Goal: Task Accomplishment & Management: Manage account settings

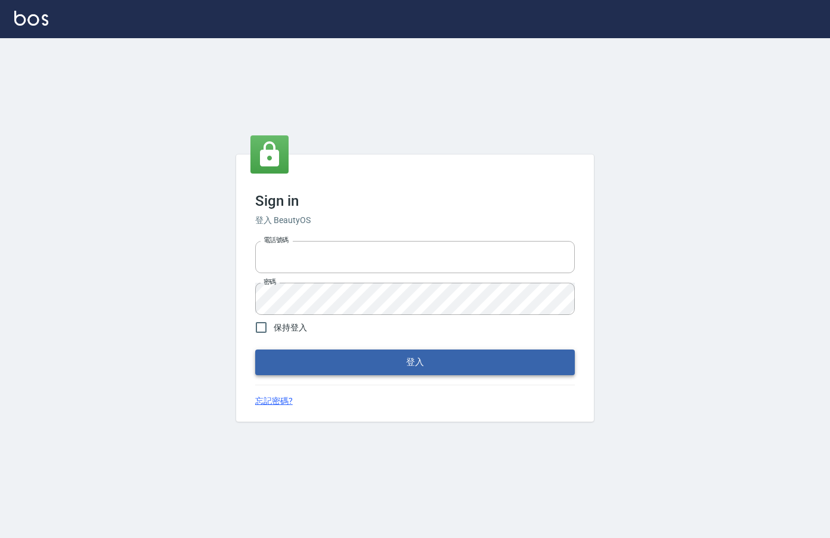
type input "0912850395"
click at [365, 354] on button "登入" at bounding box center [415, 361] width 320 height 25
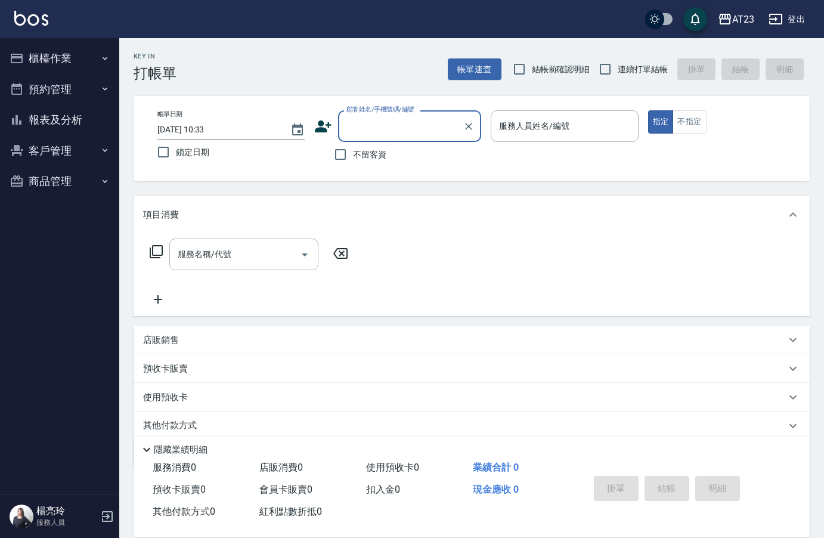
click at [33, 58] on button "櫃檯作業" at bounding box center [60, 58] width 110 height 31
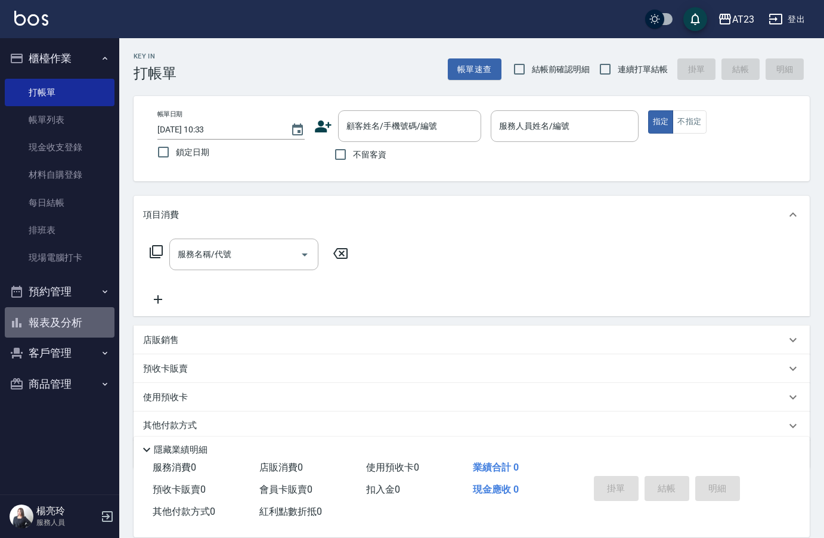
click at [92, 320] on button "報表及分析" at bounding box center [60, 322] width 110 height 31
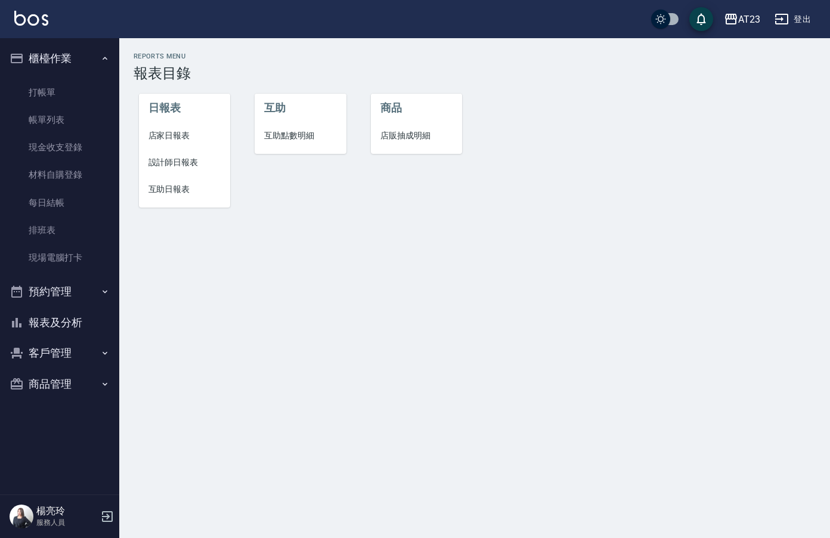
click at [199, 133] on span "店家日報表" at bounding box center [184, 135] width 73 height 13
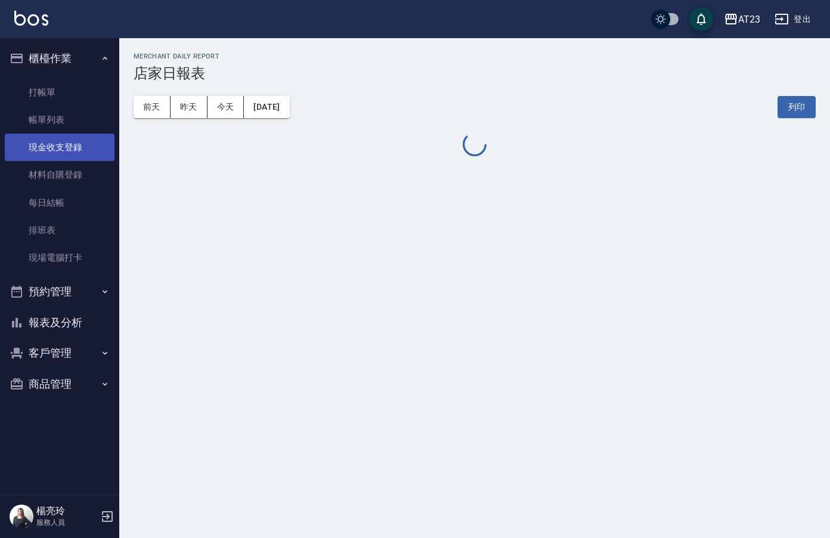
click at [78, 149] on link "現金收支登錄" at bounding box center [60, 147] width 110 height 27
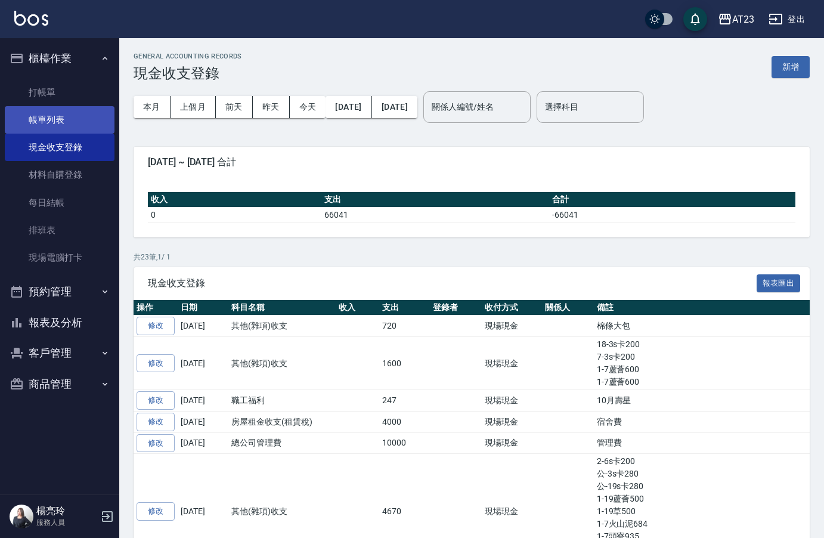
click at [73, 117] on link "帳單列表" at bounding box center [60, 119] width 110 height 27
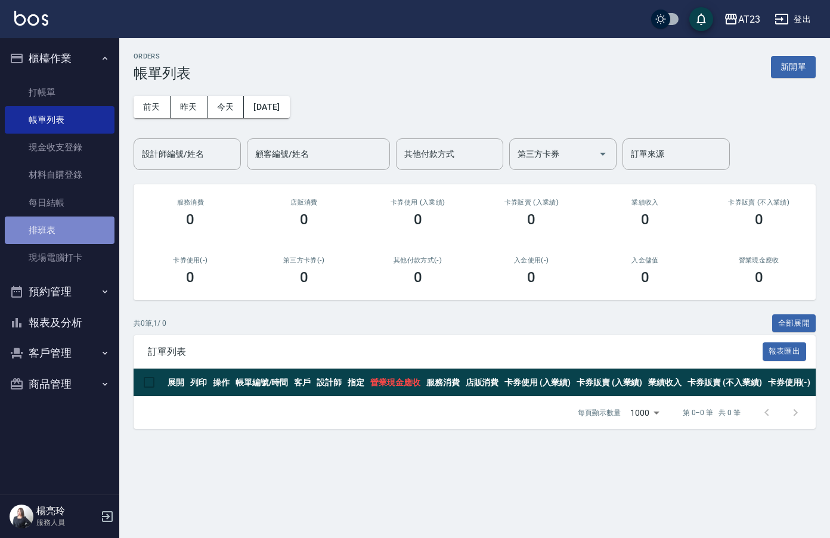
click at [64, 228] on link "排班表" at bounding box center [60, 229] width 110 height 27
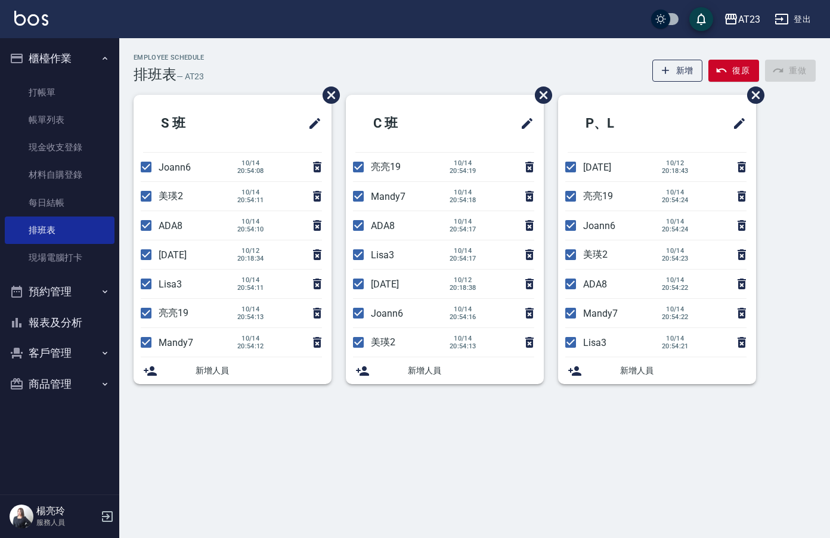
drag, startPoint x: 144, startPoint y: 197, endPoint x: 142, endPoint y: 219, distance: 21.6
click at [144, 197] on input "checkbox" at bounding box center [146, 196] width 25 height 25
checkbox input "false"
click at [143, 230] on input "checkbox" at bounding box center [146, 225] width 25 height 25
checkbox input "false"
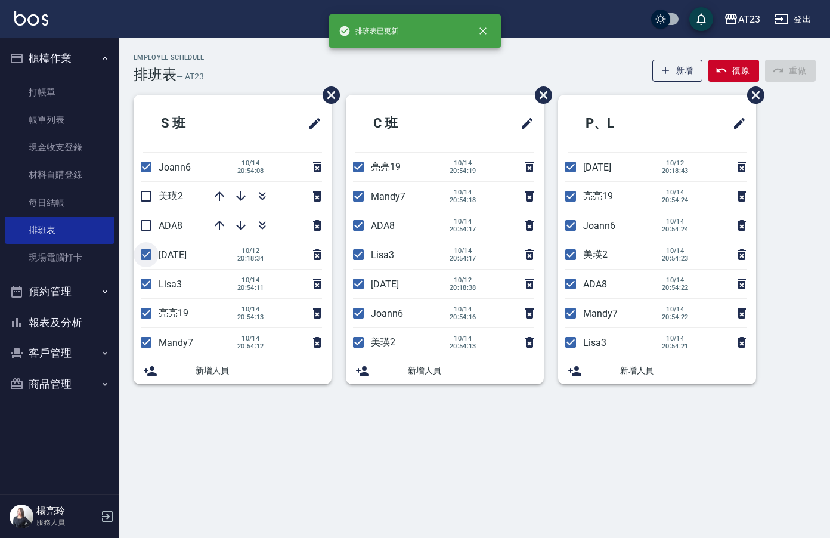
click at [149, 254] on input "checkbox" at bounding box center [146, 254] width 25 height 25
checkbox input "false"
click at [147, 280] on input "checkbox" at bounding box center [146, 283] width 25 height 25
checkbox input "false"
click at [142, 311] on li "[PERSON_NAME]19 [DATE] 20:54:13" at bounding box center [233, 313] width 198 height 29
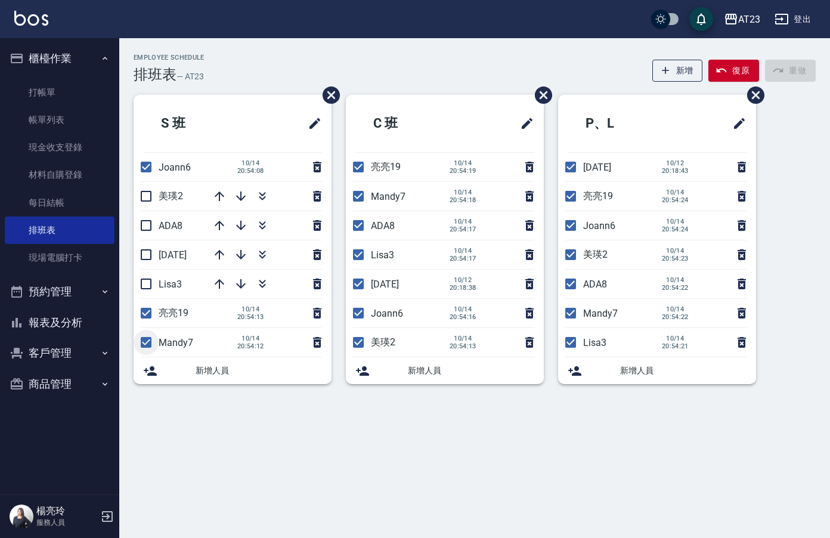
click at [151, 345] on input "checkbox" at bounding box center [146, 342] width 25 height 25
checkbox input "false"
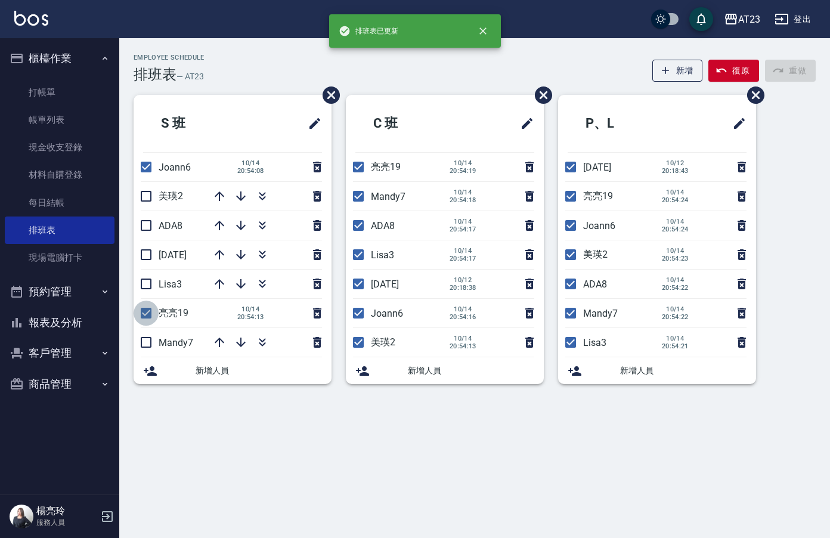
drag, startPoint x: 150, startPoint y: 314, endPoint x: 157, endPoint y: 312, distance: 7.4
click at [150, 314] on input "checkbox" at bounding box center [146, 313] width 25 height 25
checkbox input "false"
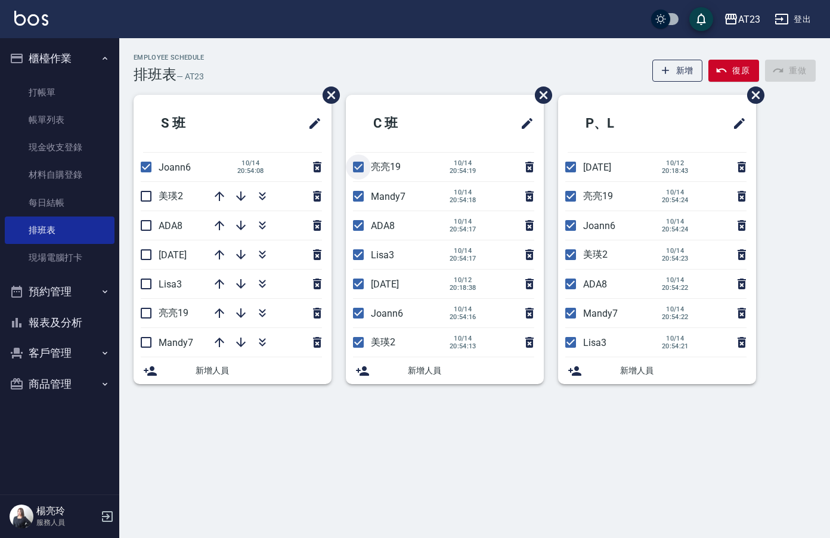
click at [365, 169] on input "checkbox" at bounding box center [358, 166] width 25 height 25
checkbox input "false"
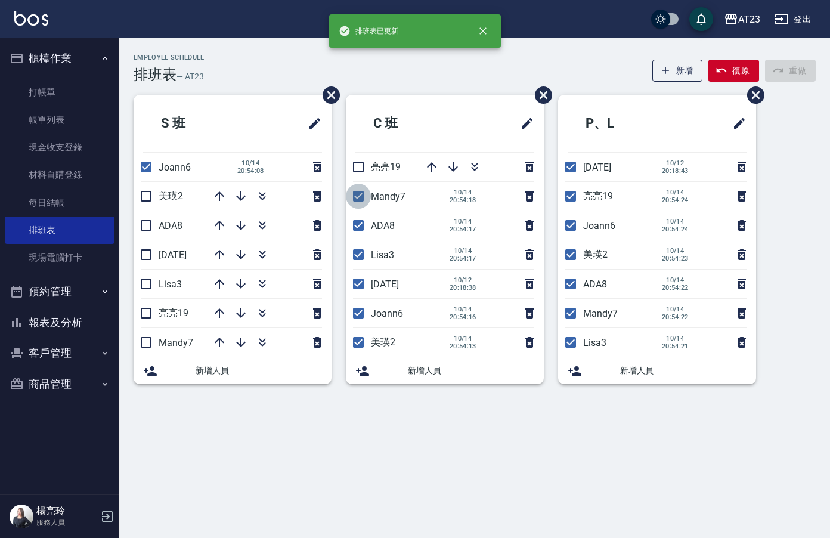
click at [359, 200] on input "checkbox" at bounding box center [358, 196] width 25 height 25
checkbox input "false"
click at [358, 229] on input "checkbox" at bounding box center [358, 225] width 25 height 25
checkbox input "false"
click at [356, 255] on input "checkbox" at bounding box center [358, 254] width 25 height 25
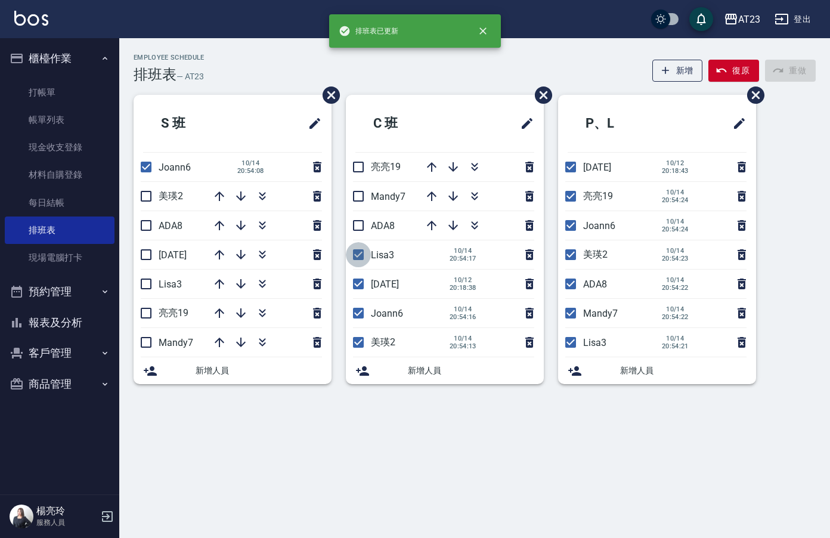
checkbox input "false"
click at [356, 288] on input "checkbox" at bounding box center [358, 283] width 25 height 25
checkbox input "false"
click at [354, 346] on input "checkbox" at bounding box center [358, 342] width 25 height 25
checkbox input "false"
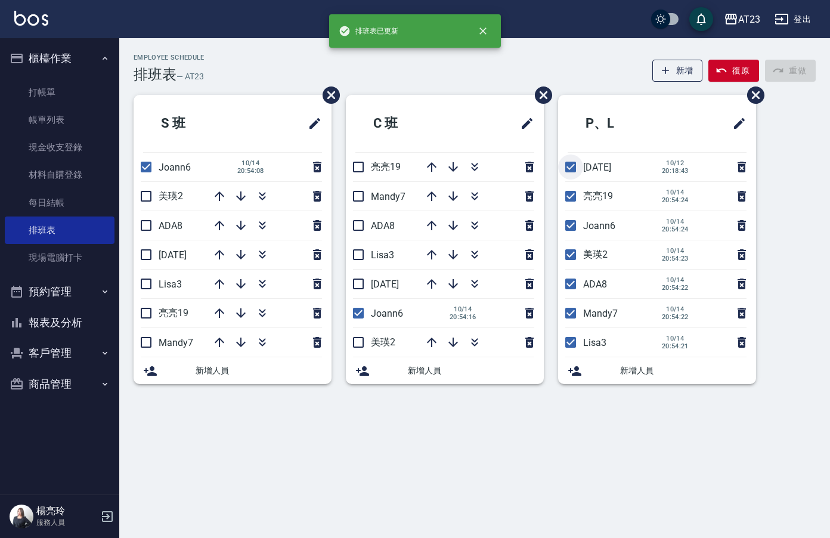
click at [567, 168] on input "checkbox" at bounding box center [570, 166] width 25 height 25
checkbox input "false"
click at [572, 201] on input "checkbox" at bounding box center [570, 196] width 25 height 25
checkbox input "false"
click at [568, 259] on input "checkbox" at bounding box center [570, 254] width 25 height 25
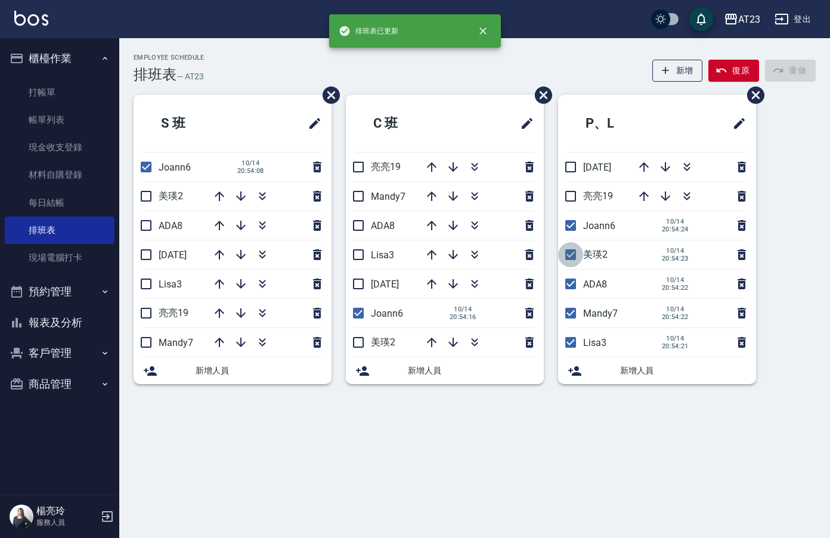
checkbox input "false"
click at [571, 283] on input "checkbox" at bounding box center [570, 283] width 25 height 25
checkbox input "false"
click at [575, 307] on input "checkbox" at bounding box center [570, 313] width 25 height 25
checkbox input "false"
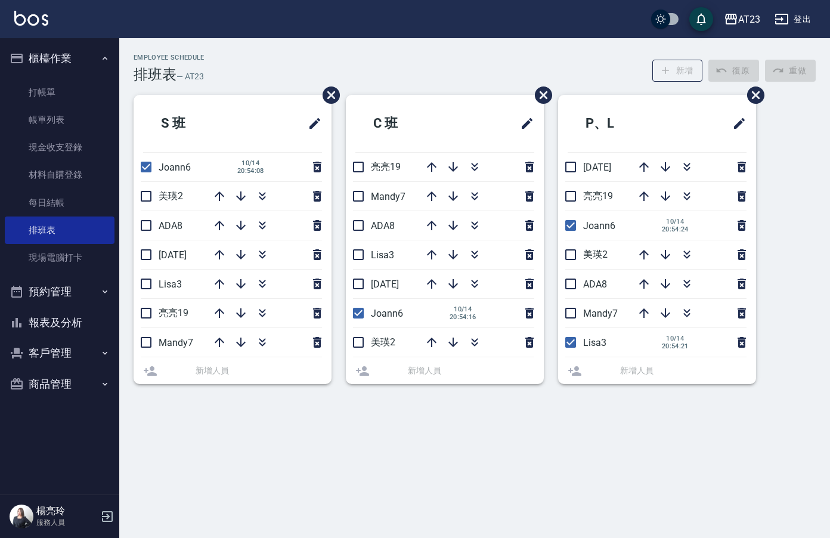
click at [580, 339] on input "checkbox" at bounding box center [570, 342] width 25 height 25
checkbox input "false"
click at [474, 172] on icon "button" at bounding box center [474, 167] width 14 height 14
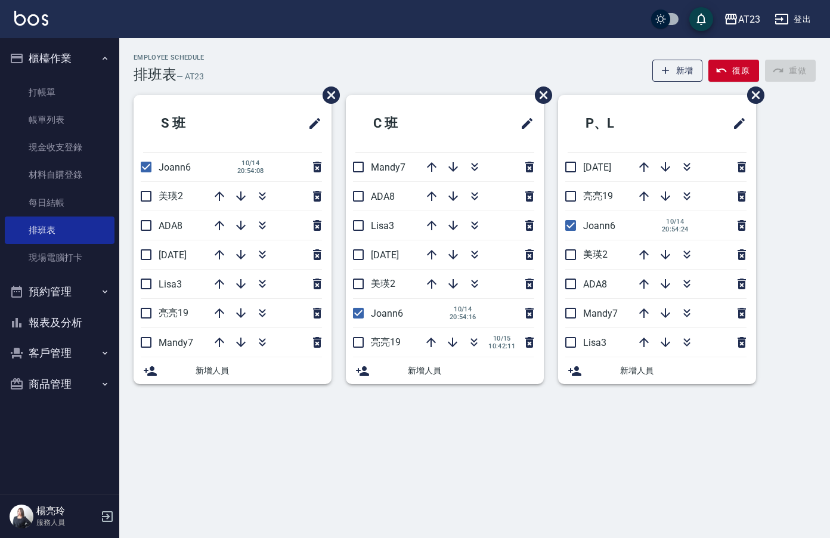
click at [47, 321] on button "報表及分析" at bounding box center [60, 322] width 110 height 31
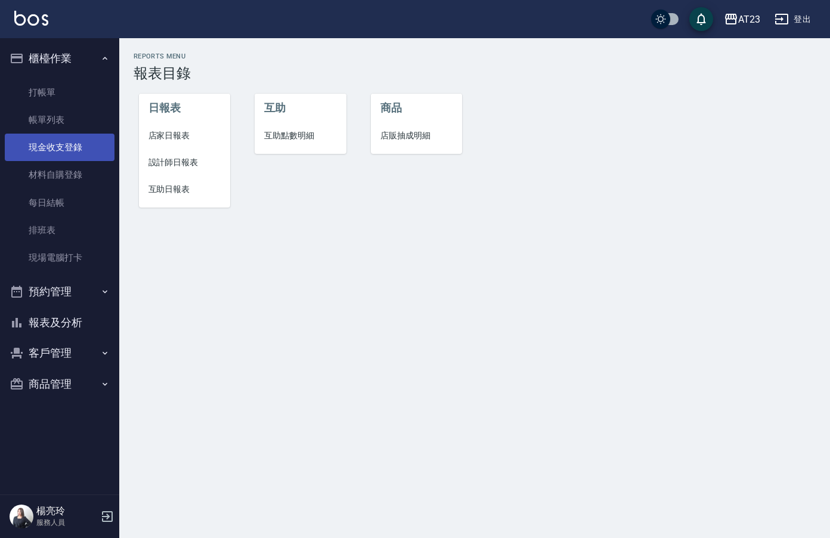
click at [72, 152] on link "現金收支登錄" at bounding box center [60, 147] width 110 height 27
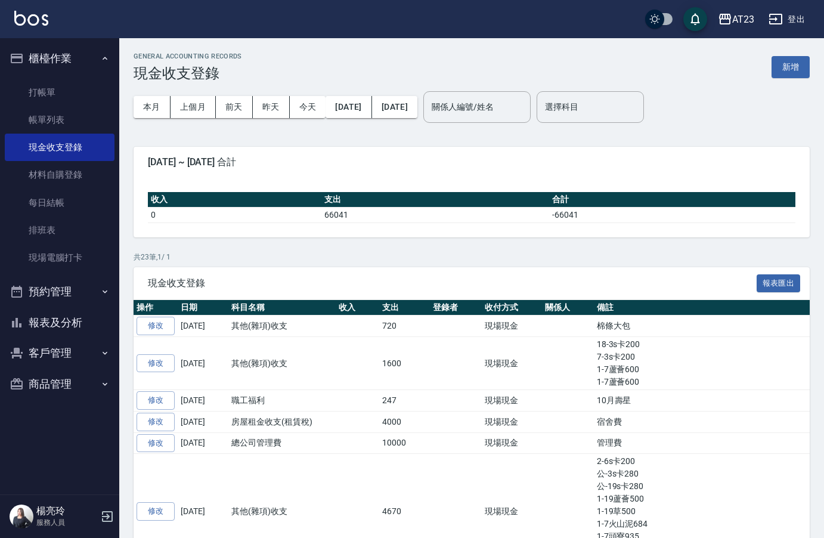
click at [66, 327] on button "報表及分析" at bounding box center [60, 322] width 110 height 31
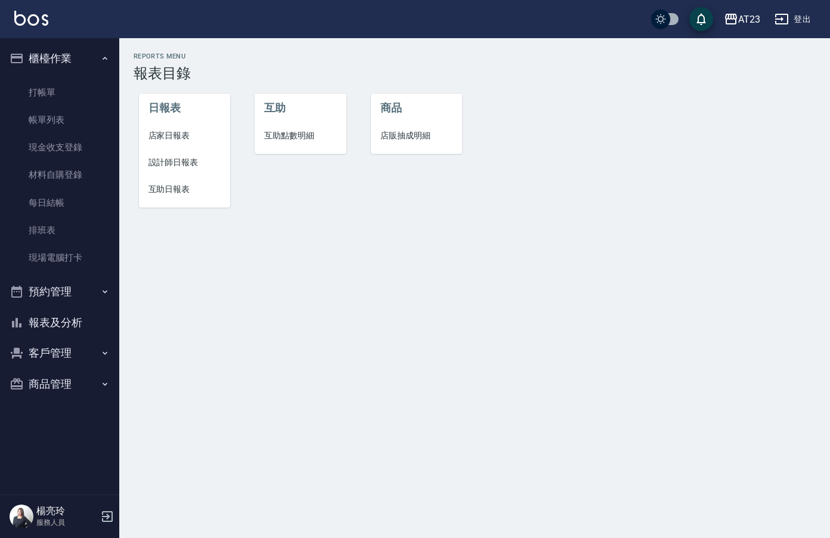
click at [176, 160] on span "設計師日報表" at bounding box center [184, 162] width 73 height 13
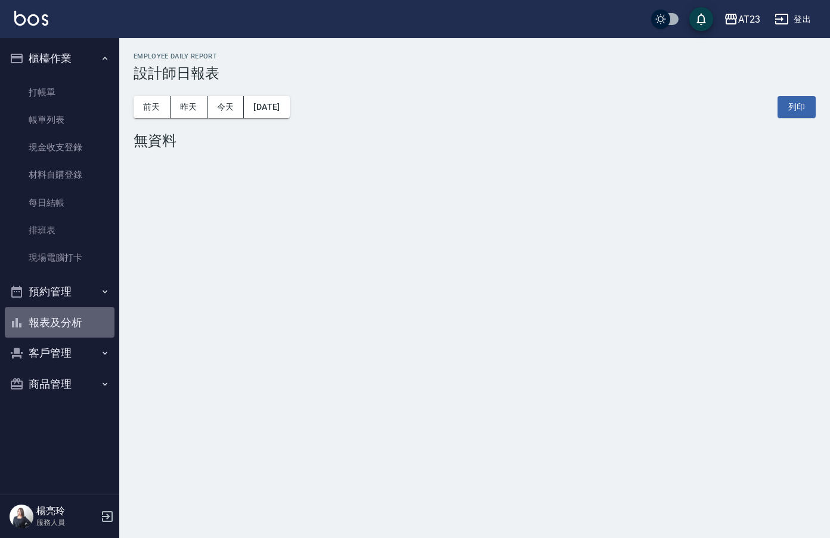
click at [45, 317] on button "報表及分析" at bounding box center [60, 322] width 110 height 31
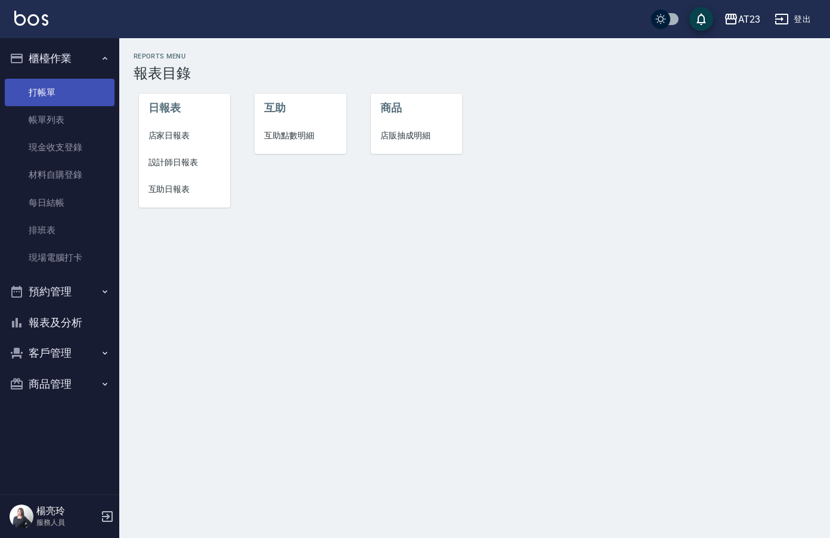
click at [67, 94] on link "打帳單" at bounding box center [60, 92] width 110 height 27
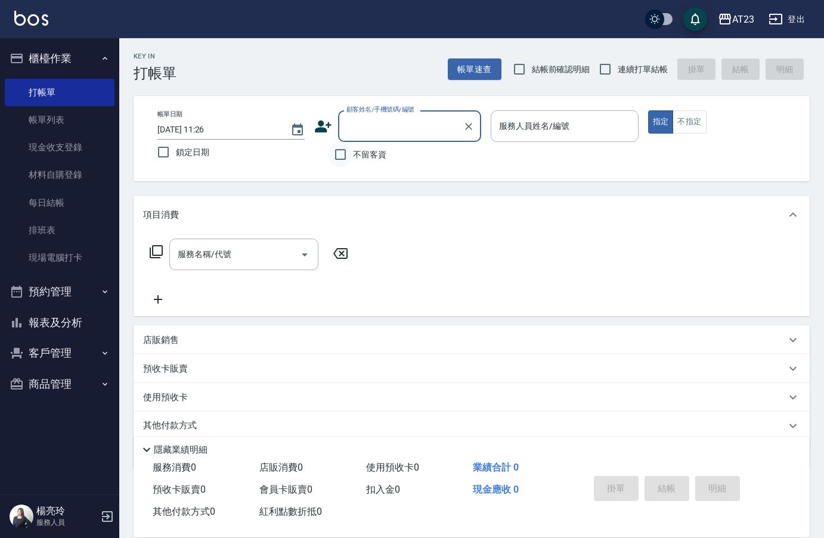
click at [342, 165] on input "不留客資" at bounding box center [340, 154] width 25 height 25
checkbox input "true"
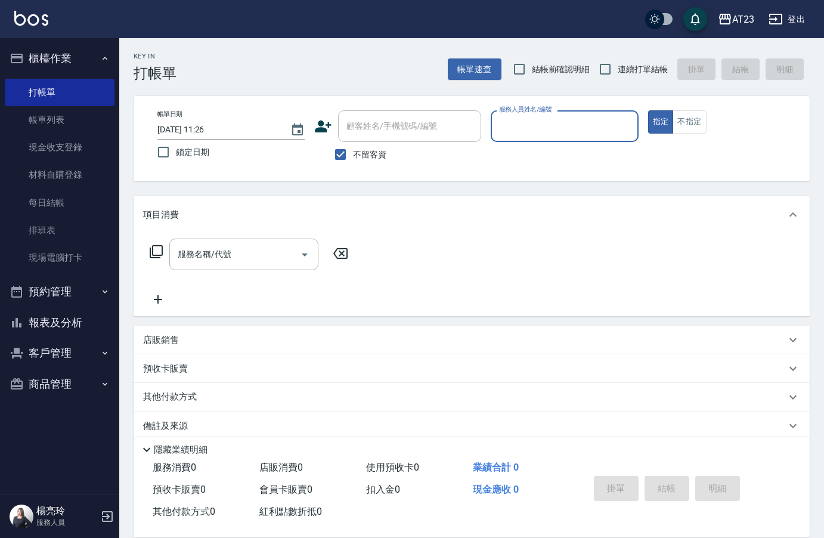
drag, startPoint x: 601, startPoint y: 74, endPoint x: 611, endPoint y: 88, distance: 16.7
click at [605, 74] on input "連續打單結帳" at bounding box center [605, 69] width 25 height 25
checkbox input "true"
click at [572, 135] on input "服務人員姓名/編號" at bounding box center [564, 126] width 137 height 21
type input "82"
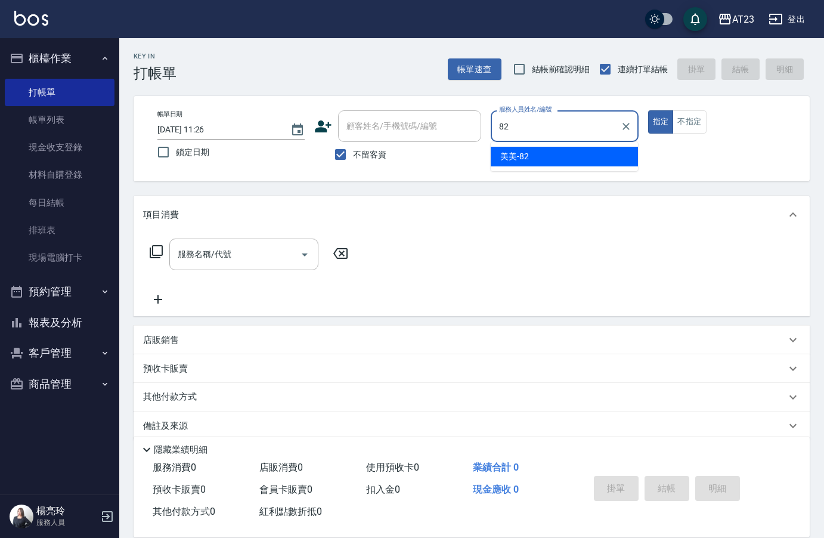
type button "true"
type input "美美-82"
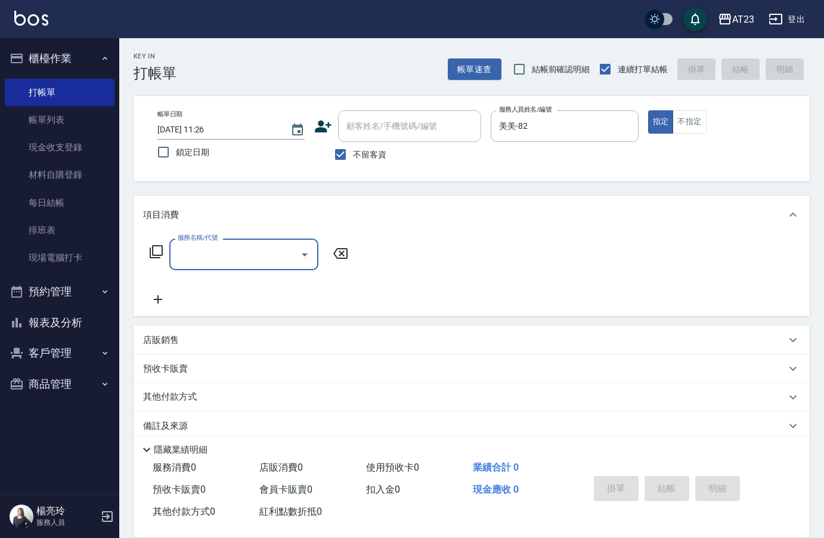
click at [156, 247] on icon at bounding box center [156, 251] width 14 height 14
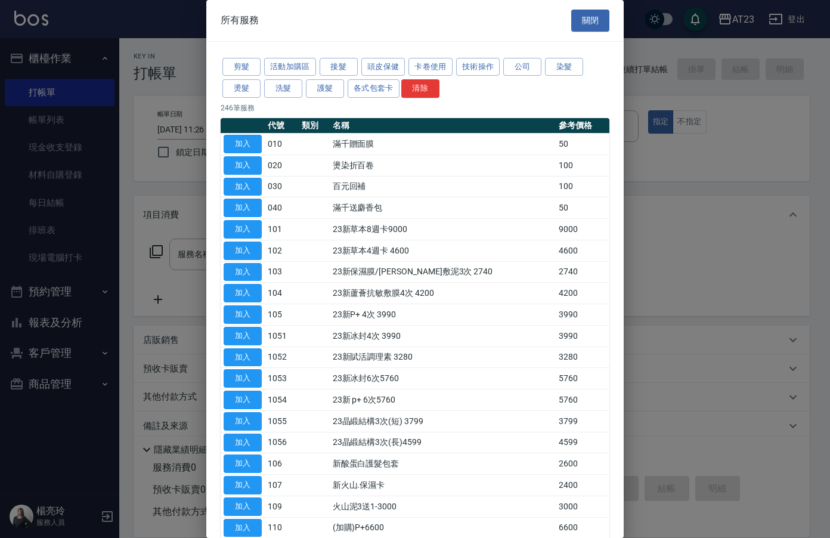
click at [405, 69] on div "剪髮 活動加購區 接髮 頭皮保健 卡卷使用 技術操作 公司 染髮 燙髮 洗髮 護髮 各式包套卡 清除" at bounding box center [415, 78] width 389 height 44
click at [418, 68] on button "卡卷使用" at bounding box center [430, 67] width 44 height 18
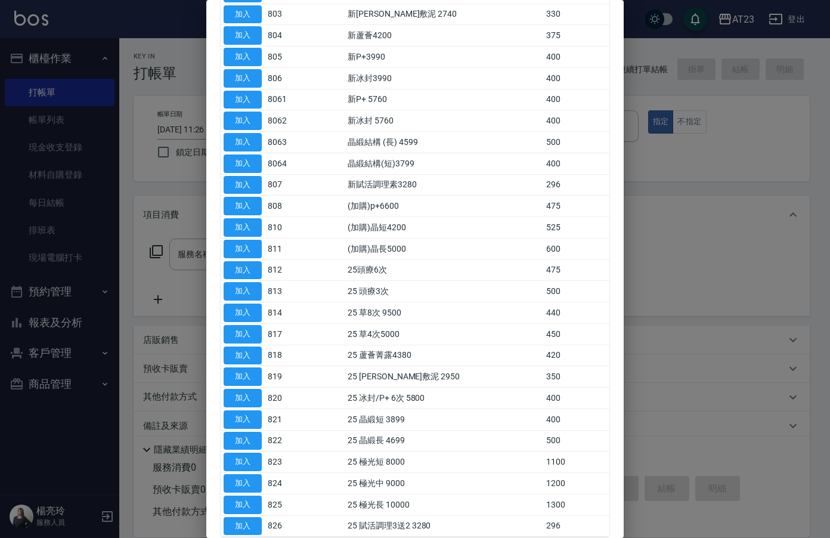
scroll to position [179, 0]
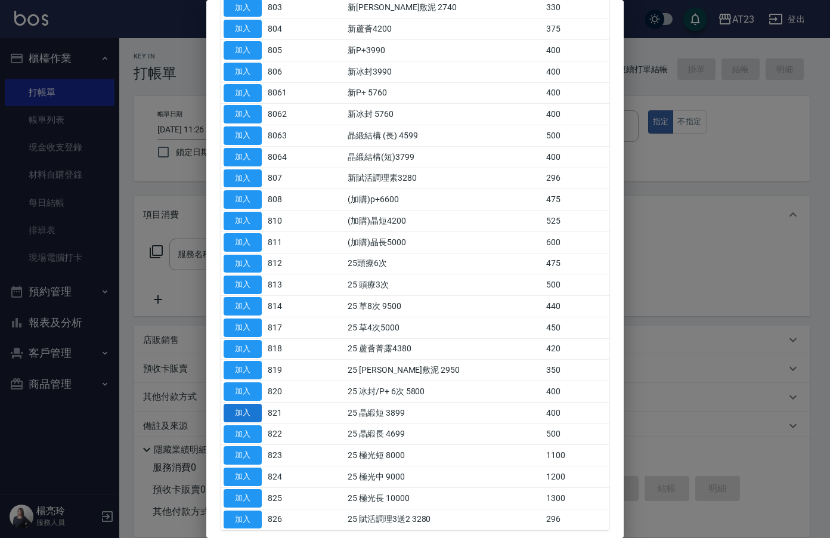
click at [238, 412] on button "加入" at bounding box center [243, 413] width 38 height 18
type input "25 晶緞短 3899(821)"
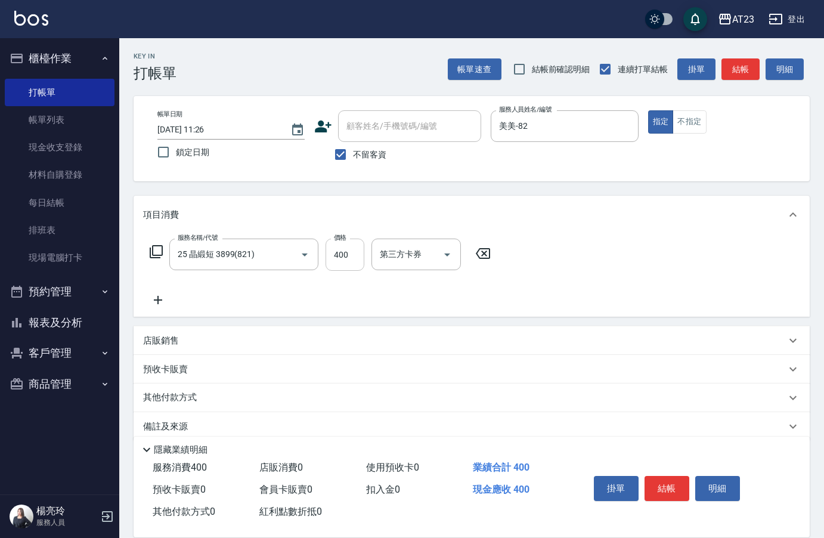
click at [350, 263] on input "400" at bounding box center [345, 254] width 39 height 32
click at [289, 286] on div "服務名稱/代號 25 晶緞短 3899(821) 服務名稱/代號 價格 400 價格 第三方卡券 第三方卡券" at bounding box center [320, 272] width 355 height 69
click at [154, 246] on icon at bounding box center [156, 251] width 13 height 13
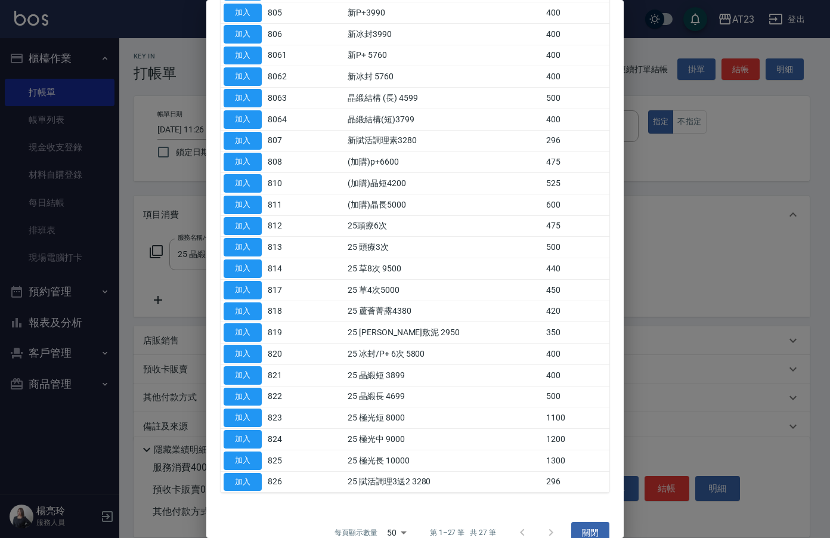
scroll to position [237, 0]
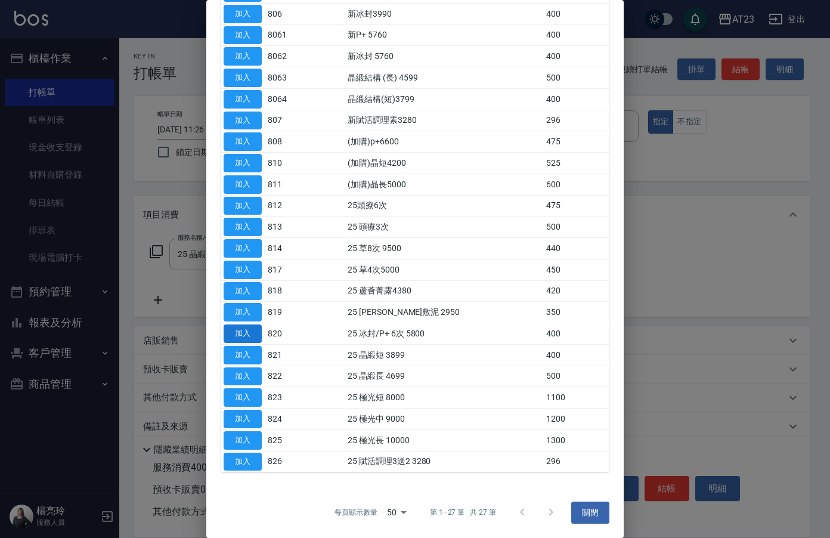
click at [254, 335] on button "加入" at bounding box center [243, 333] width 38 height 18
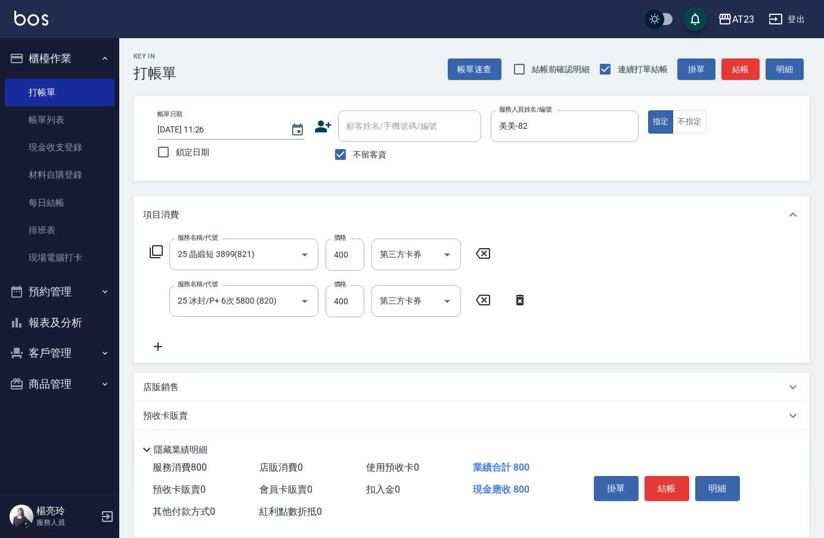
click at [156, 249] on icon at bounding box center [156, 251] width 14 height 14
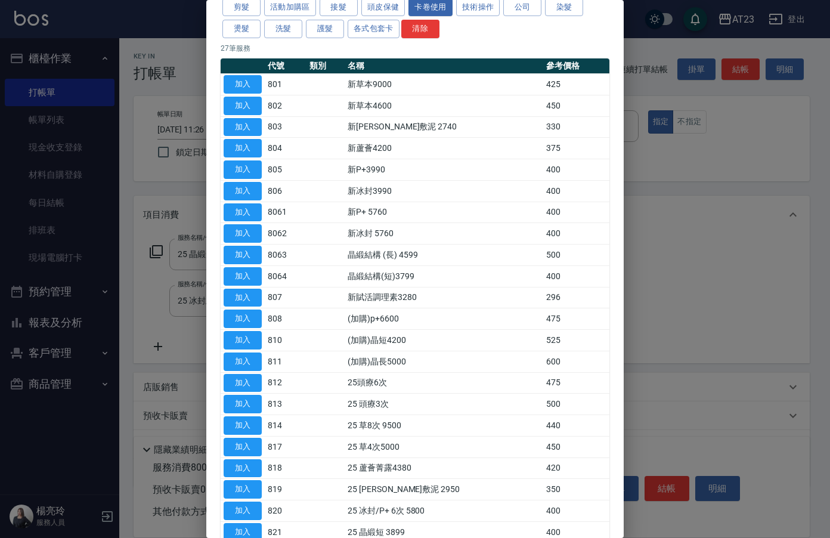
scroll to position [119, 0]
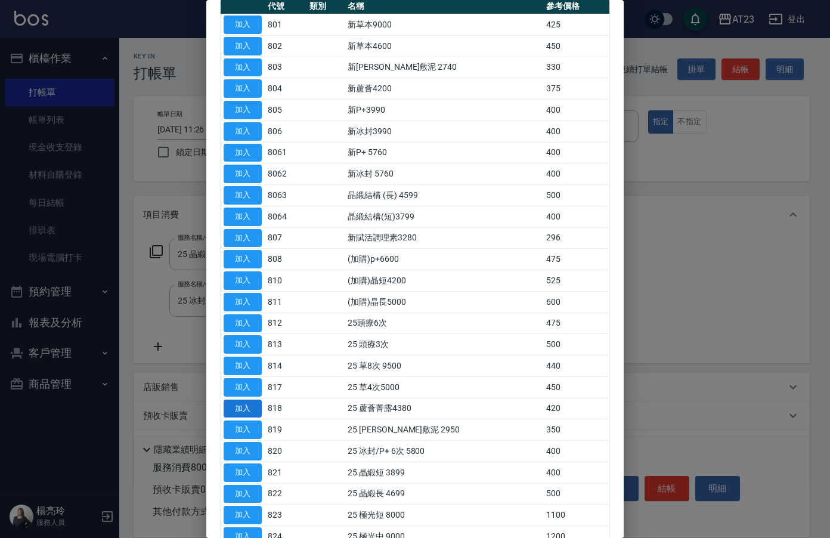
click at [253, 406] on button "加入" at bounding box center [243, 408] width 38 height 18
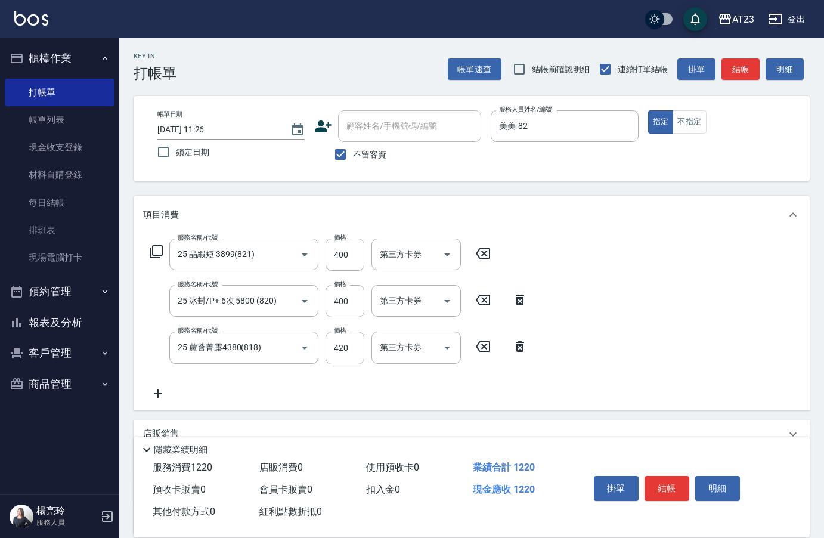
click at [158, 257] on icon at bounding box center [156, 251] width 14 height 14
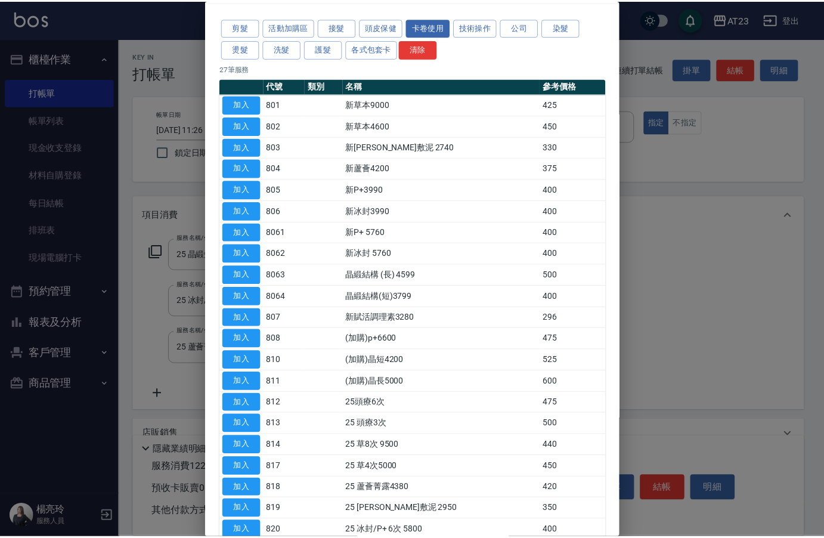
scroll to position [60, 0]
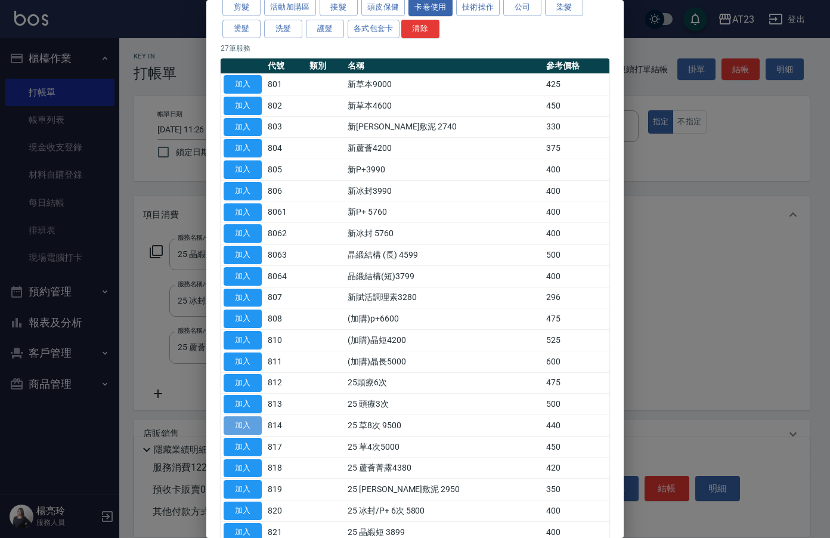
click at [252, 419] on button "加入" at bounding box center [243, 425] width 38 height 18
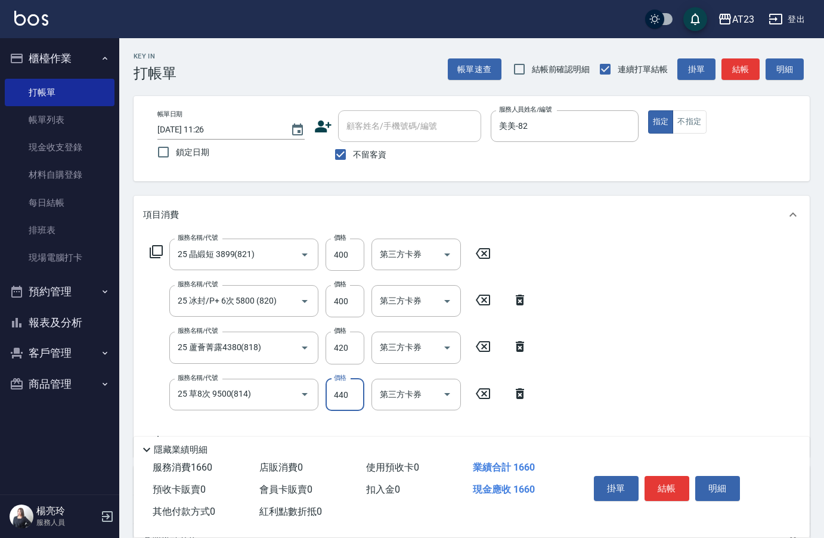
click at [359, 391] on input "440" at bounding box center [345, 395] width 39 height 32
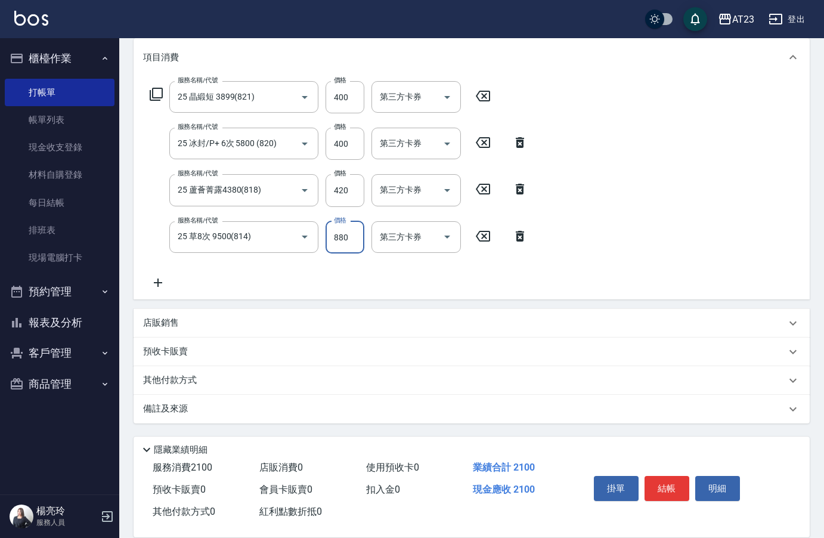
scroll to position [0, 0]
type input "880"
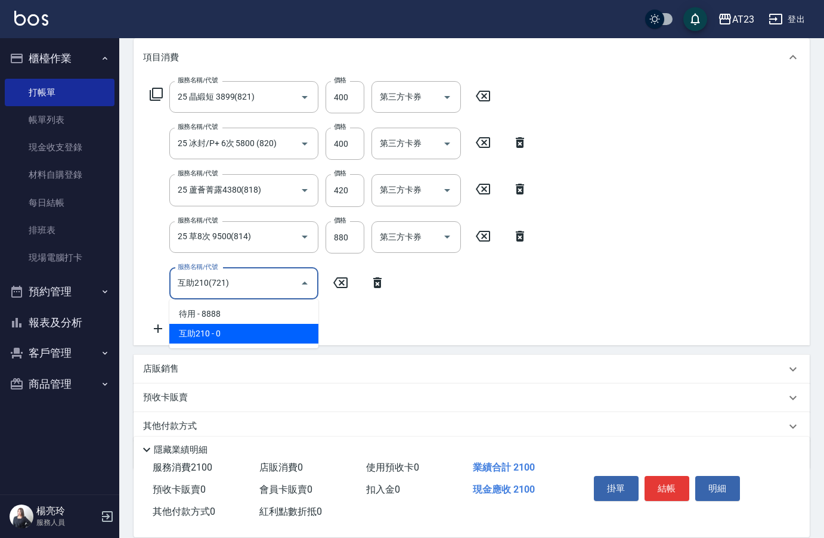
type input "互助210(721)"
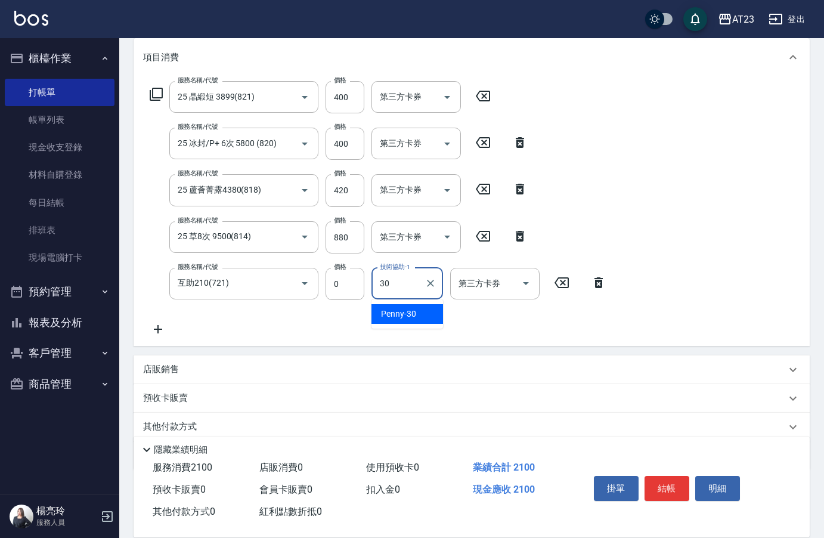
type input "Penny-30"
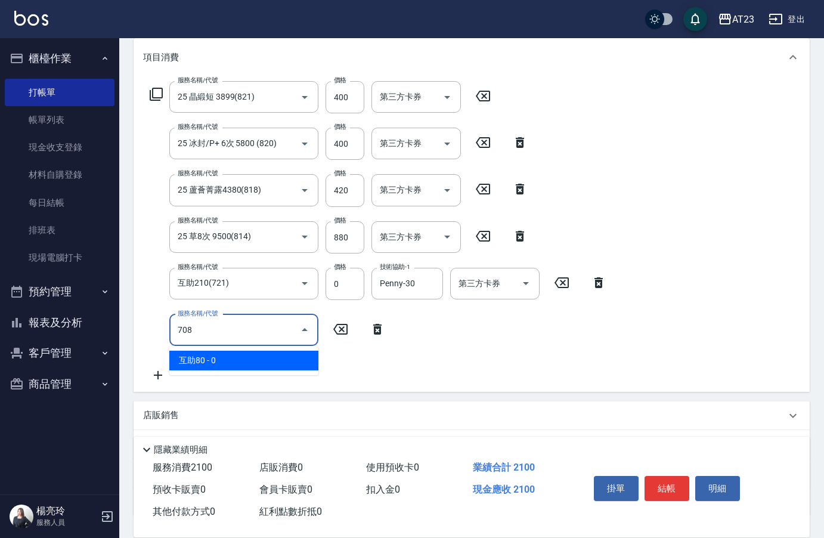
type input "互助80(708)"
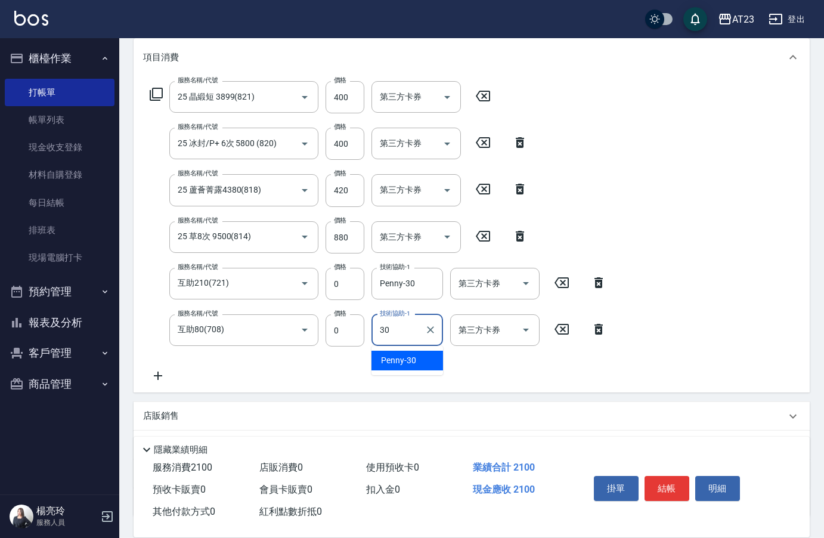
type input "Penny-30"
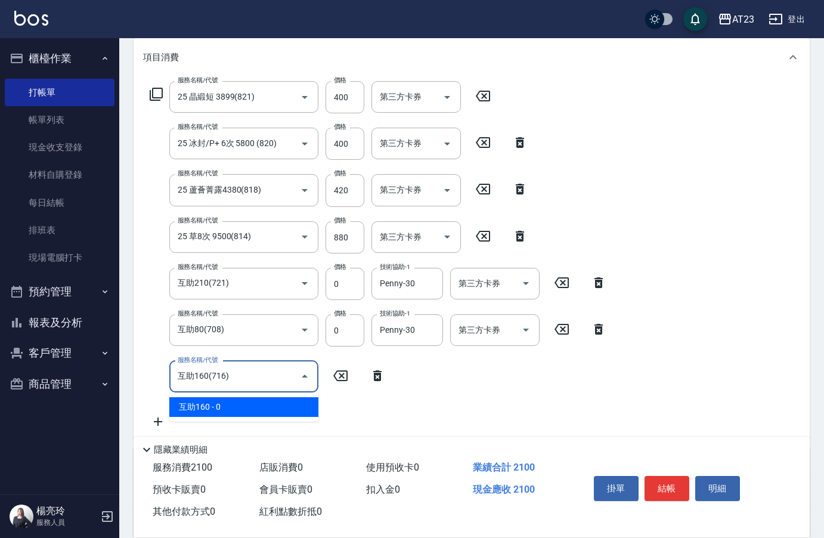
type input "互助160(716)"
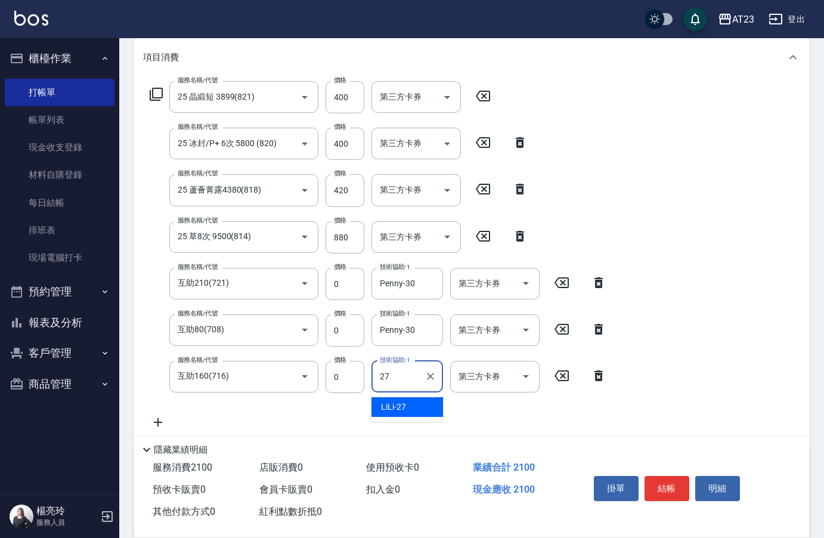
type input "LiLi-27"
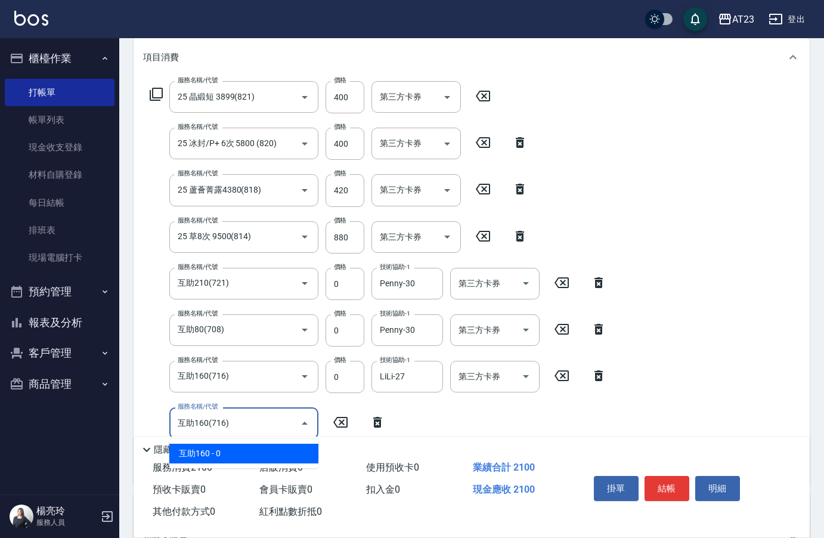
type input "互助160(716)"
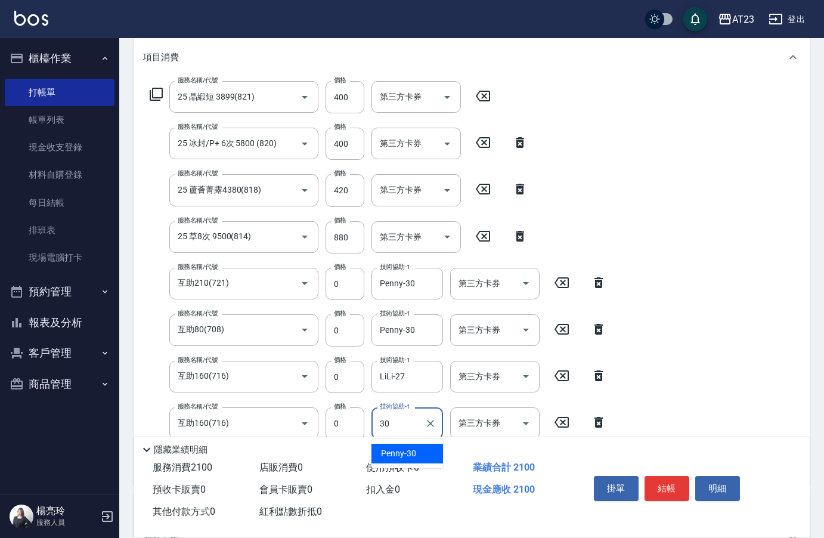
type input "Penny-30"
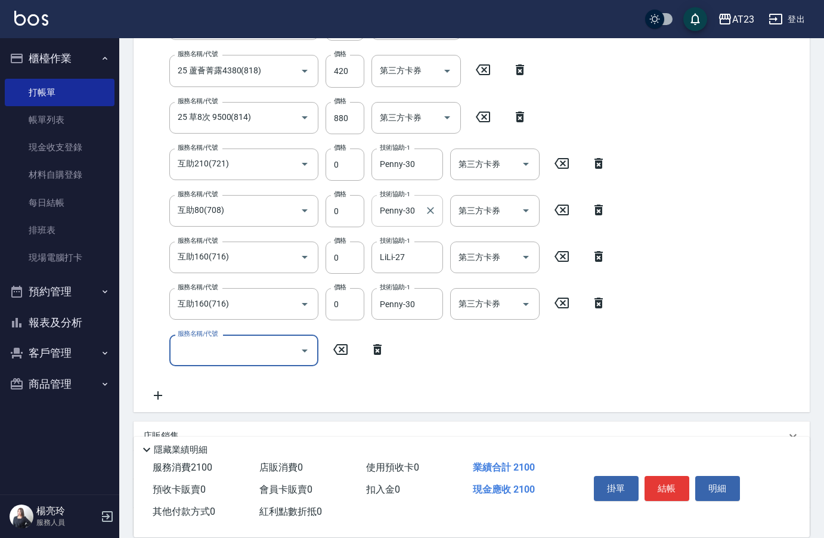
scroll to position [312, 0]
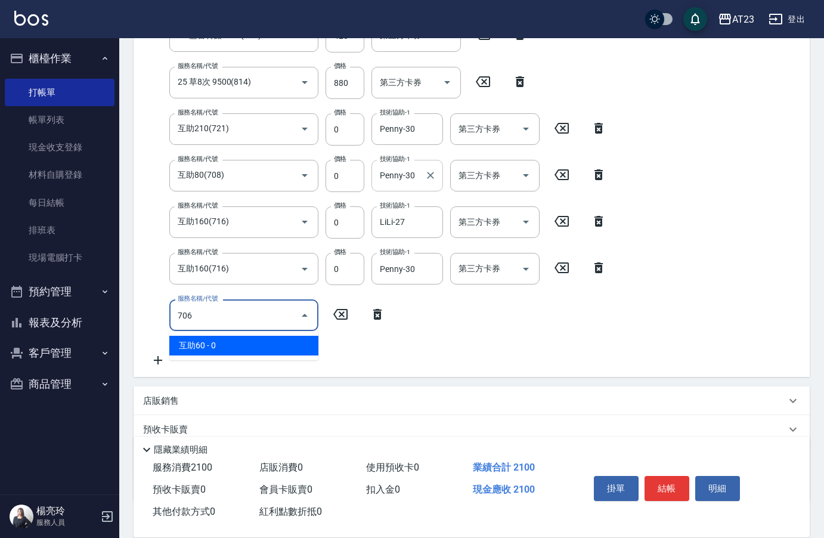
type input "互助60(706)"
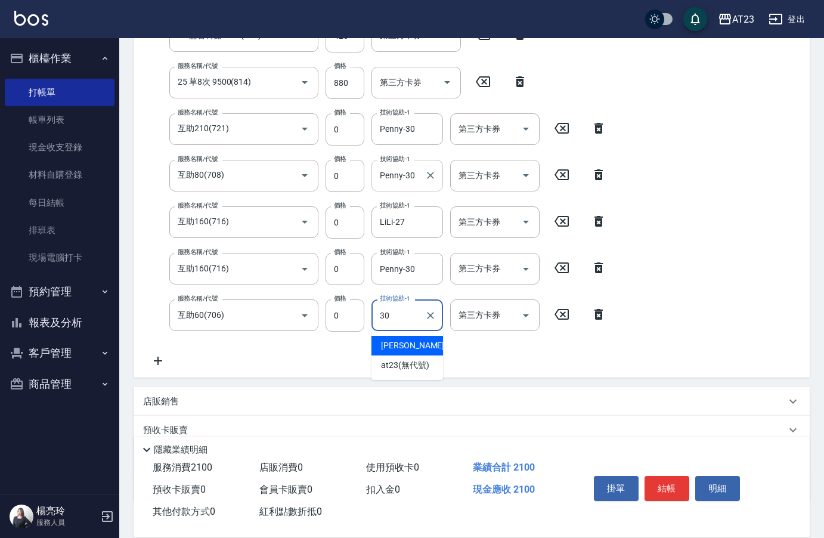
type input "Penny-30"
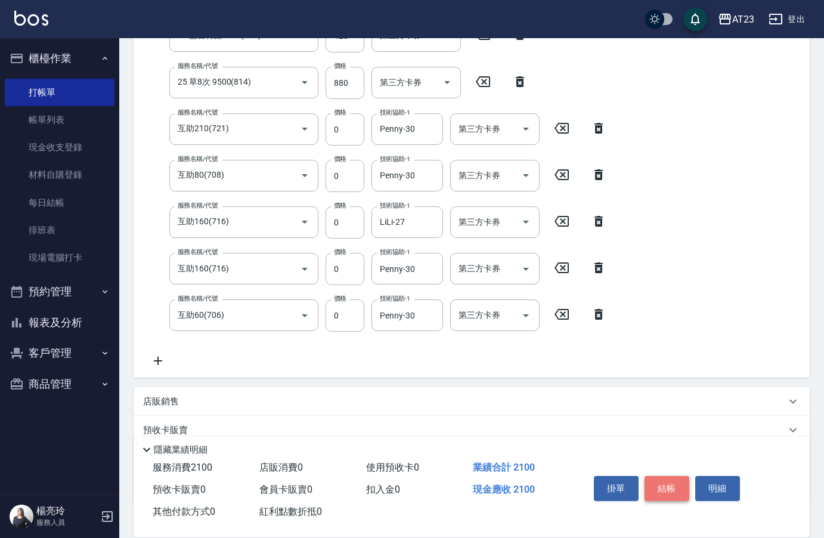
click at [671, 487] on button "結帳" at bounding box center [667, 488] width 45 height 25
type input "[DATE] 11:29"
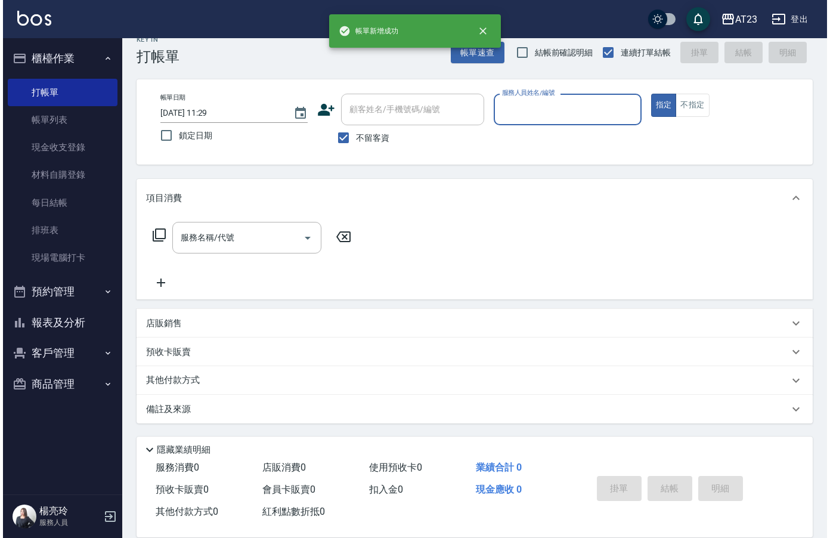
scroll to position [17, 0]
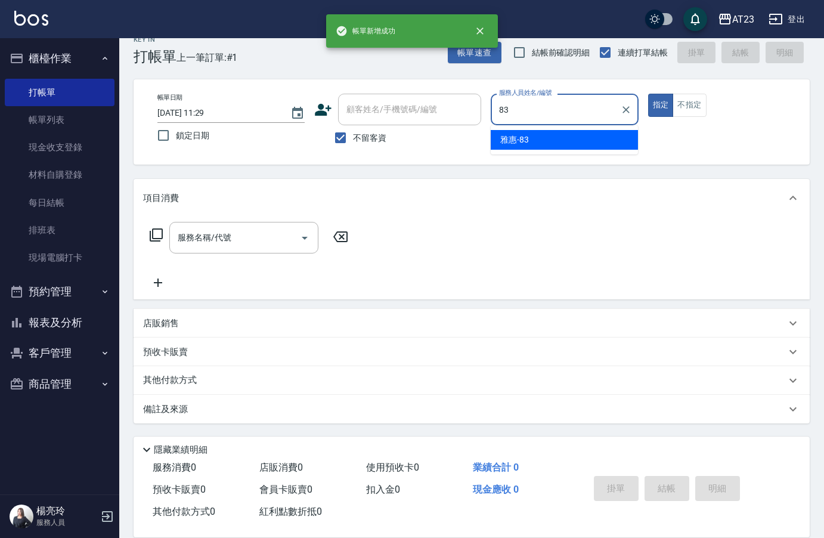
type input "雅惠-83"
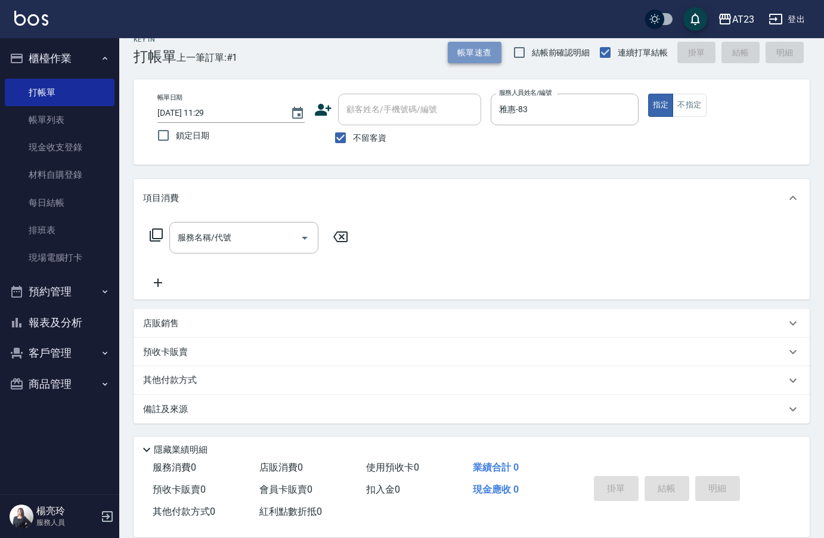
click at [472, 54] on button "帳單速查" at bounding box center [475, 53] width 54 height 22
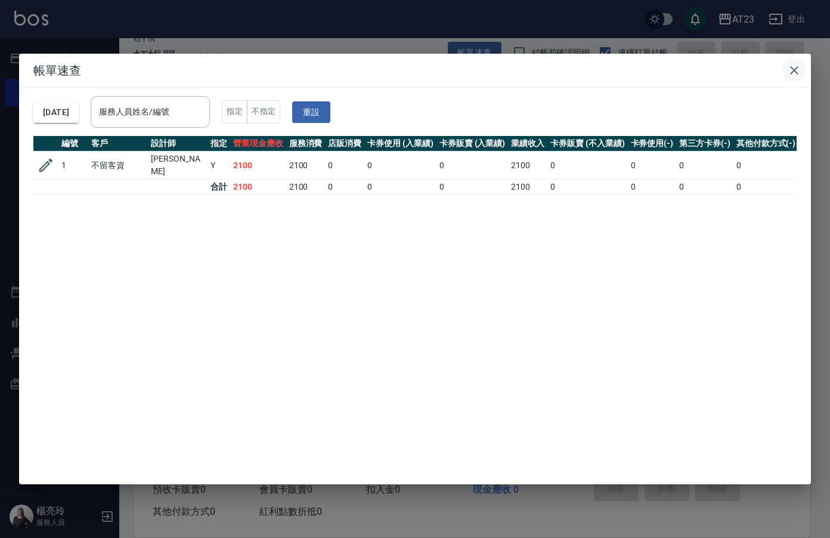
click at [788, 72] on icon "button" at bounding box center [794, 70] width 14 height 14
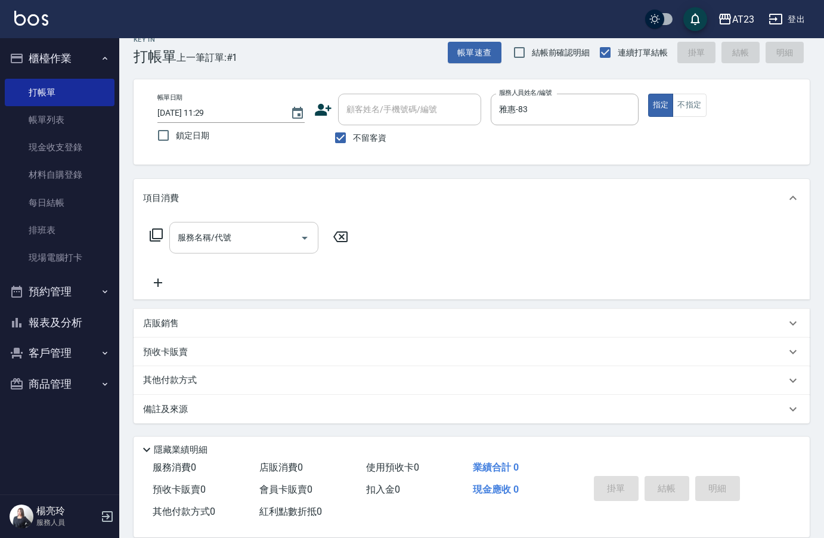
click at [249, 241] on input "服務名稱/代號" at bounding box center [235, 237] width 120 height 21
click at [153, 230] on icon at bounding box center [156, 234] width 13 height 13
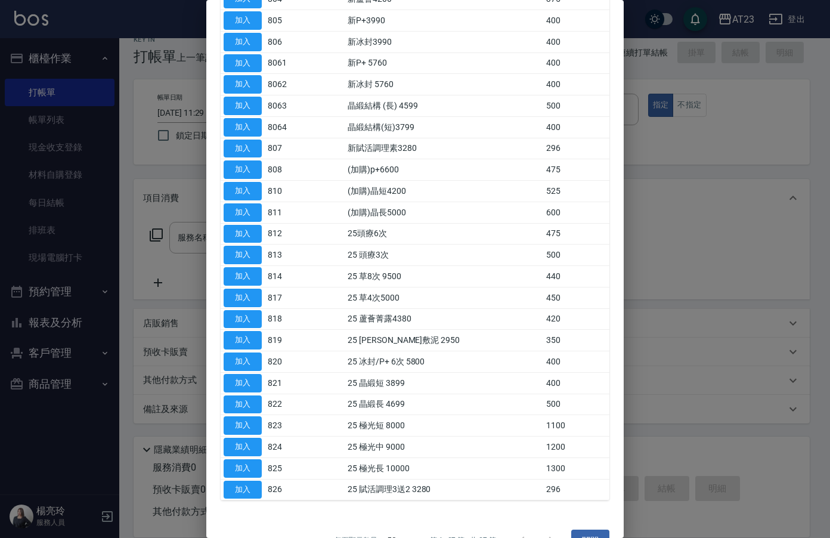
scroll to position [237, 0]
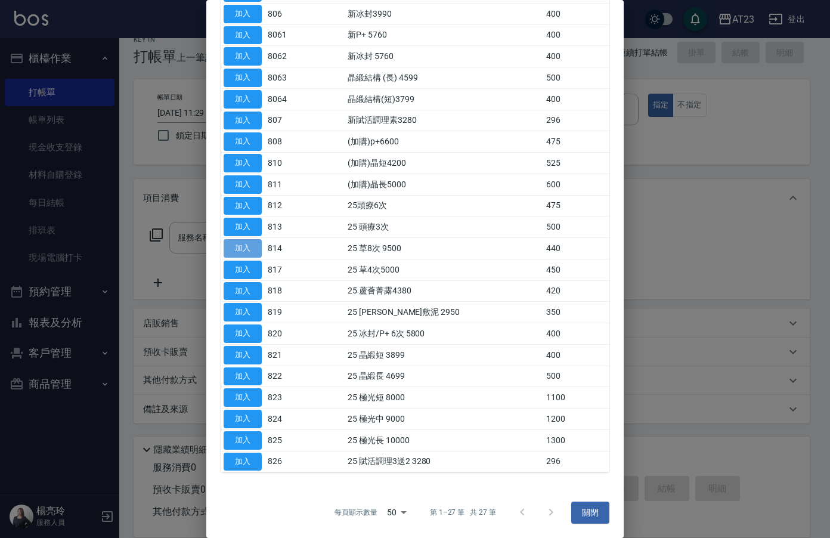
click at [239, 244] on button "加入" at bounding box center [243, 248] width 38 height 18
type input "25 草8次 9500(814)"
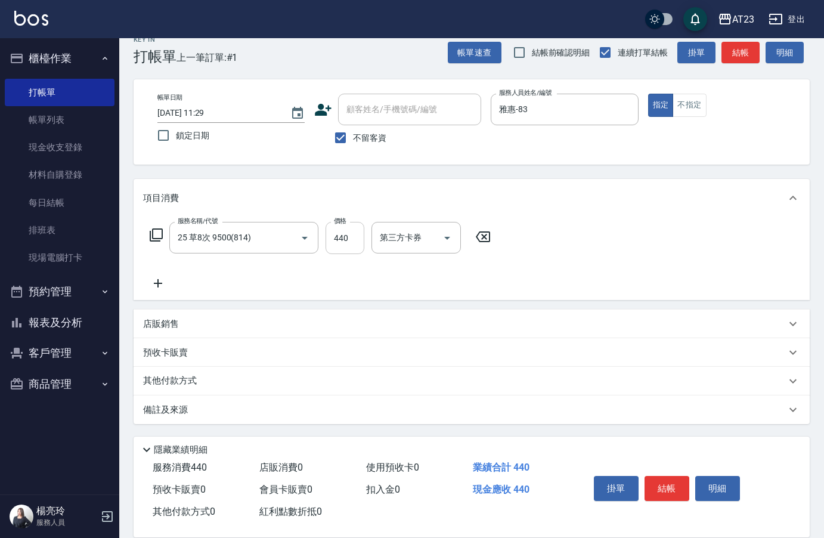
click at [352, 232] on input "440" at bounding box center [345, 238] width 39 height 32
type input "880"
click at [673, 482] on button "結帳" at bounding box center [667, 488] width 45 height 25
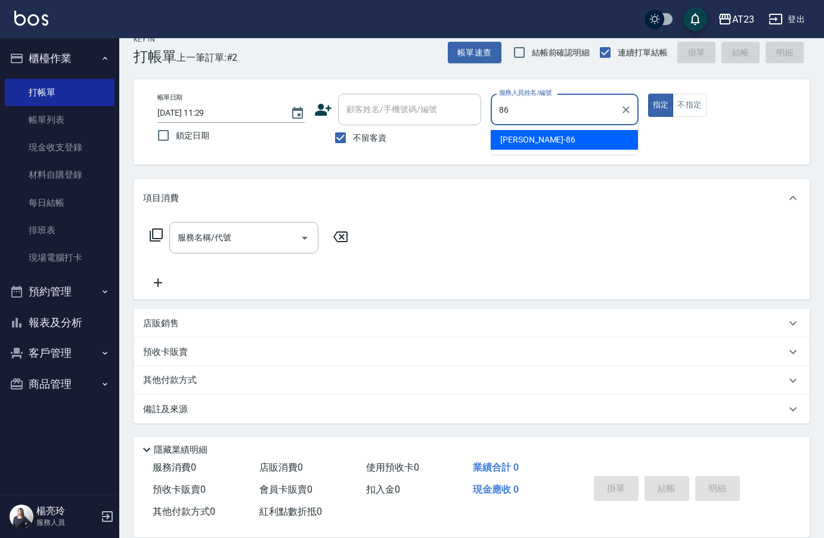
type input "[PERSON_NAME]-86"
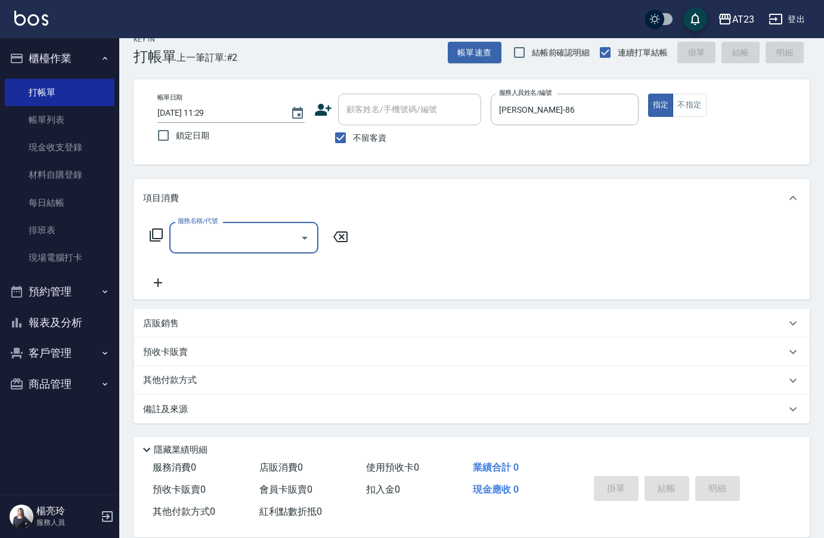
click at [150, 236] on icon at bounding box center [156, 234] width 13 height 13
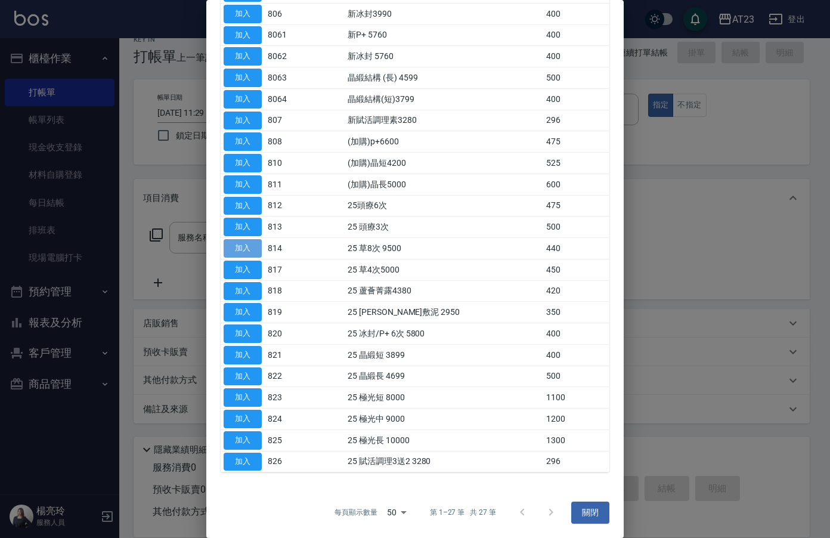
click at [246, 248] on button "加入" at bounding box center [243, 248] width 38 height 18
type input "25 草8次 9500(814)"
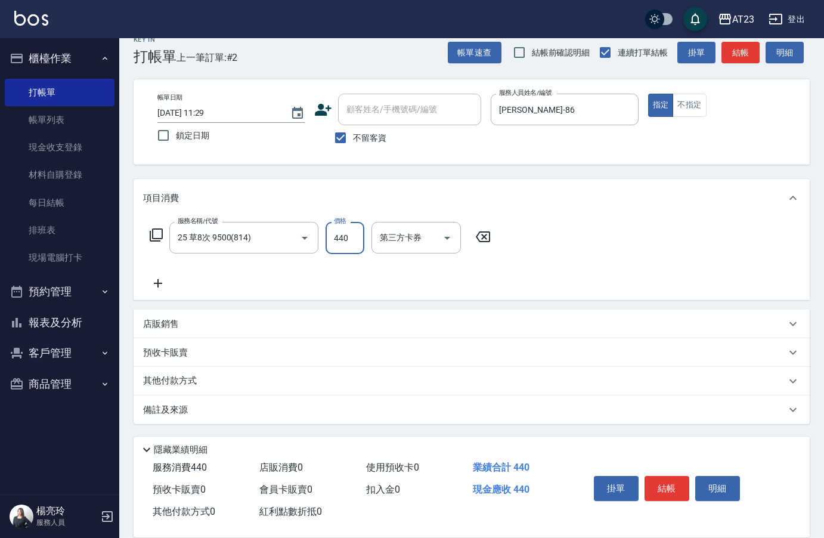
click at [349, 238] on input "440" at bounding box center [345, 238] width 39 height 32
type input "880"
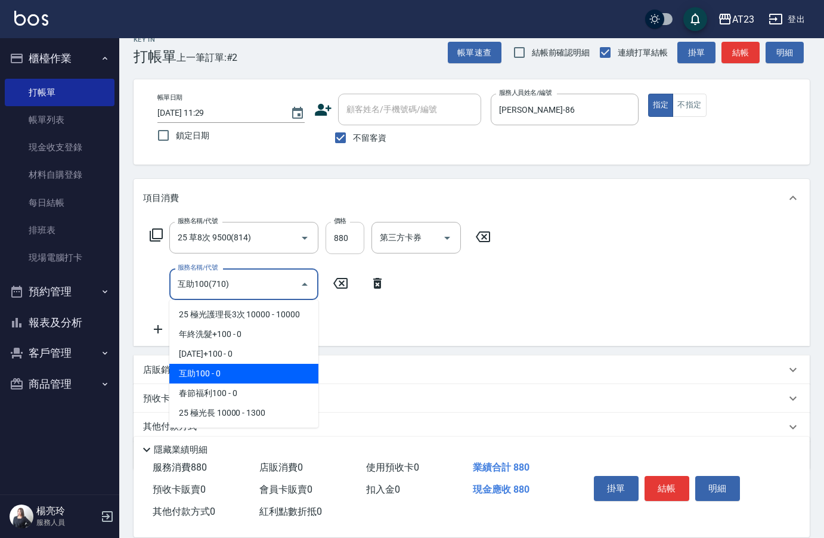
type input "互助100(710)"
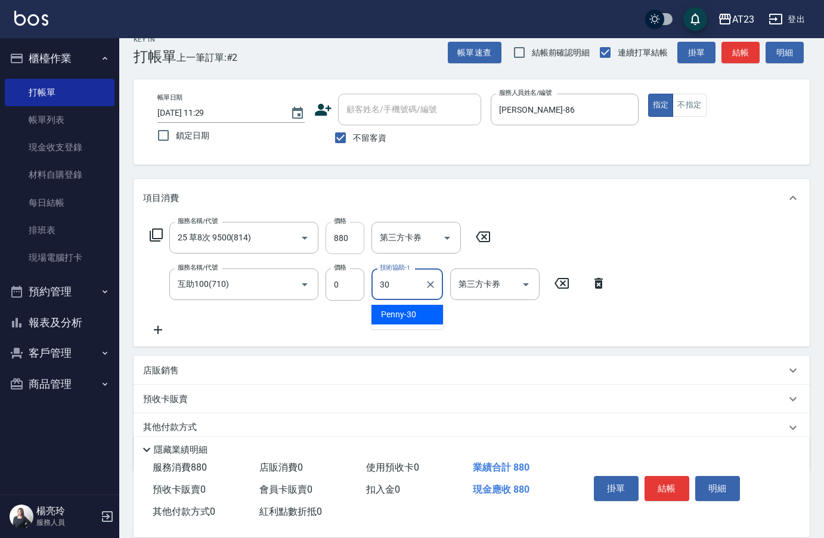
type input "Penny-30"
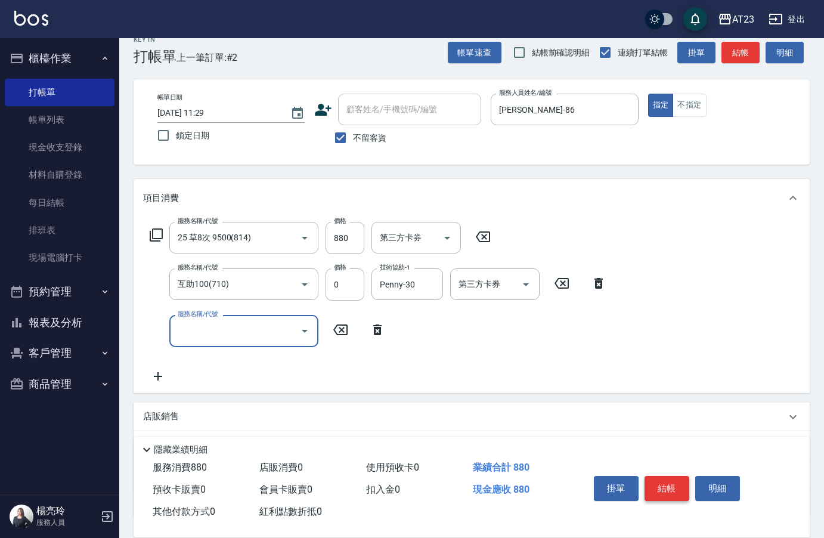
click at [664, 482] on button "結帳" at bounding box center [667, 488] width 45 height 25
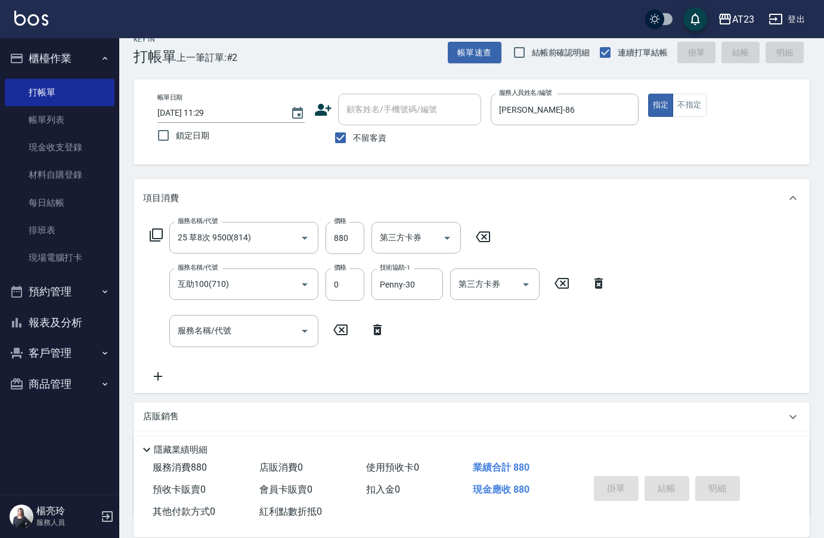
type input "[DATE] 11:30"
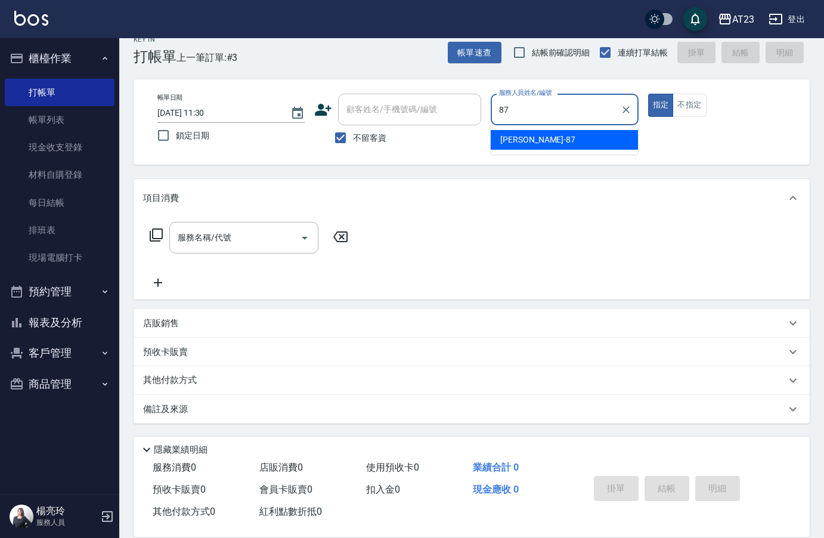
type input "[PERSON_NAME]-87"
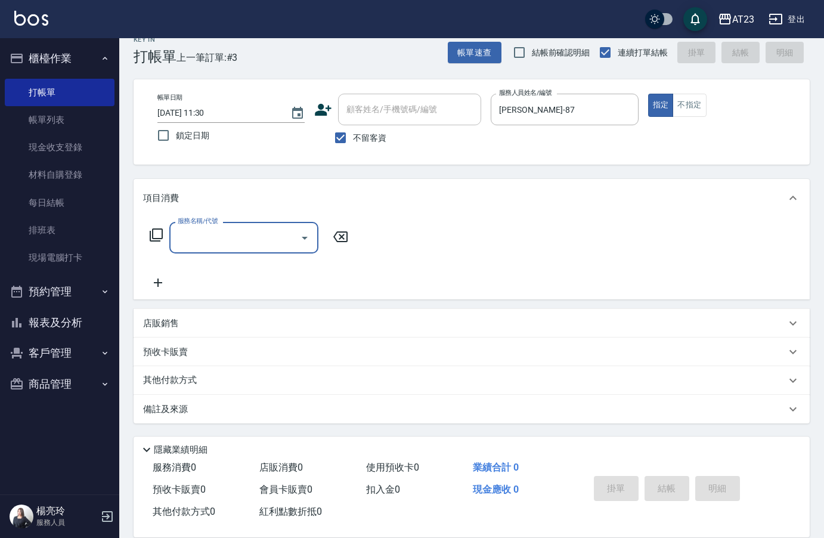
click at [155, 240] on icon at bounding box center [156, 235] width 14 height 14
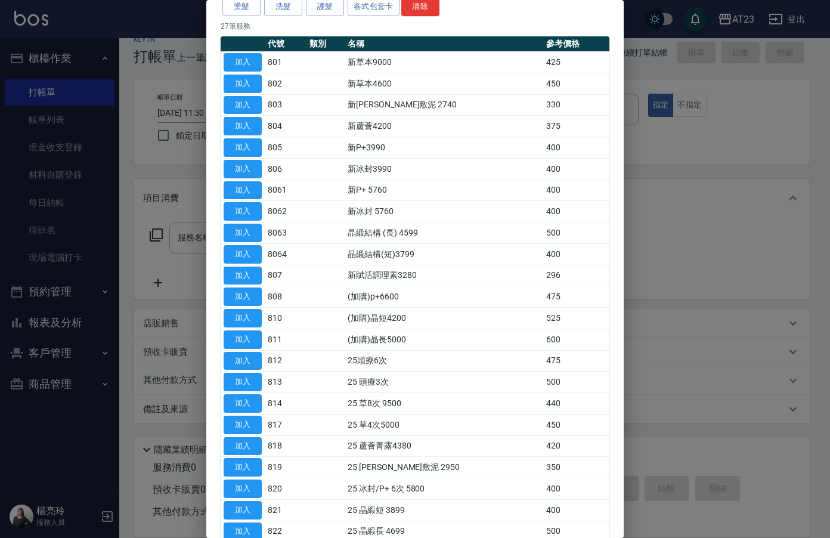
scroll to position [179, 0]
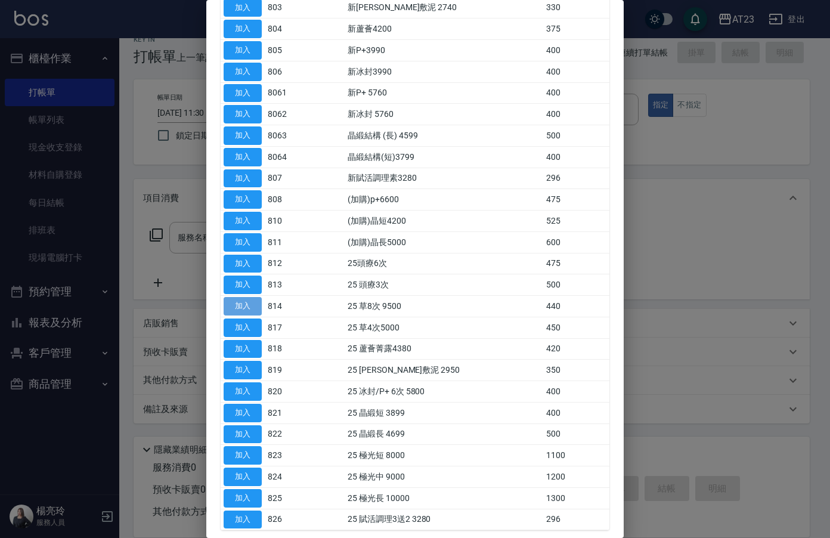
click at [243, 306] on button "加入" at bounding box center [243, 306] width 38 height 18
type input "25 草8次 9500(814)"
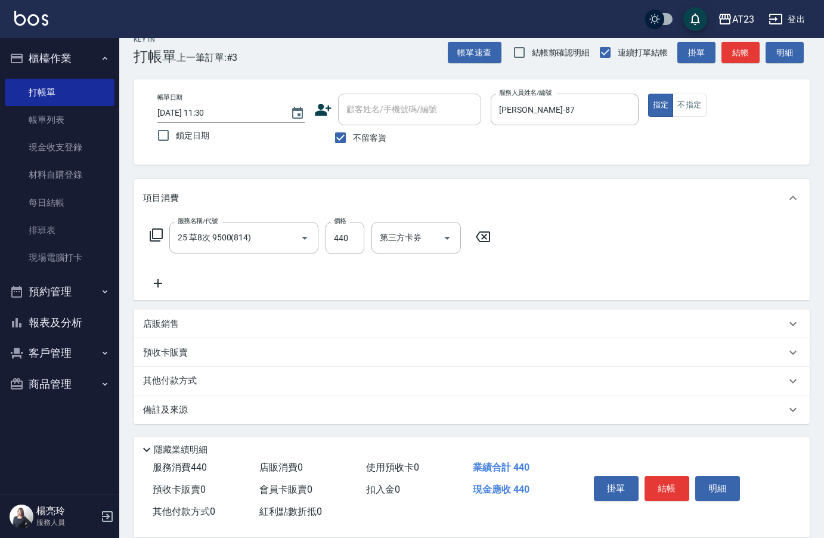
click at [154, 235] on icon at bounding box center [156, 235] width 14 height 14
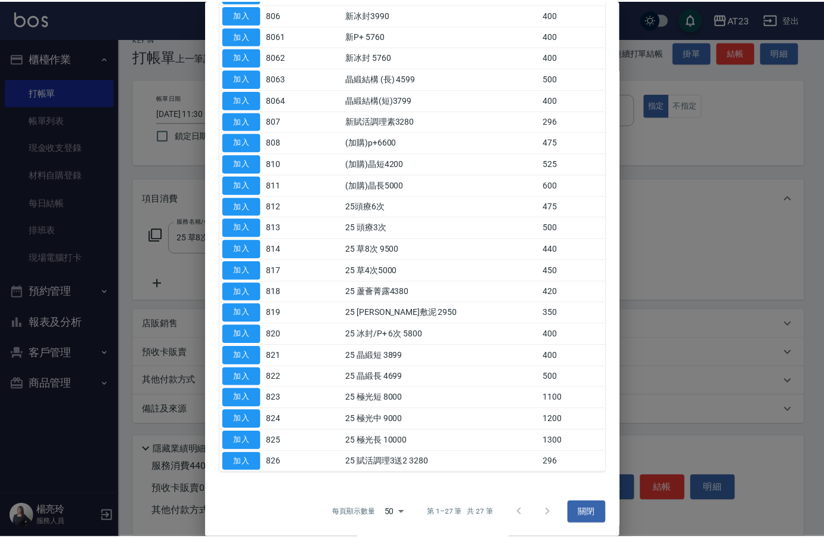
scroll to position [237, 0]
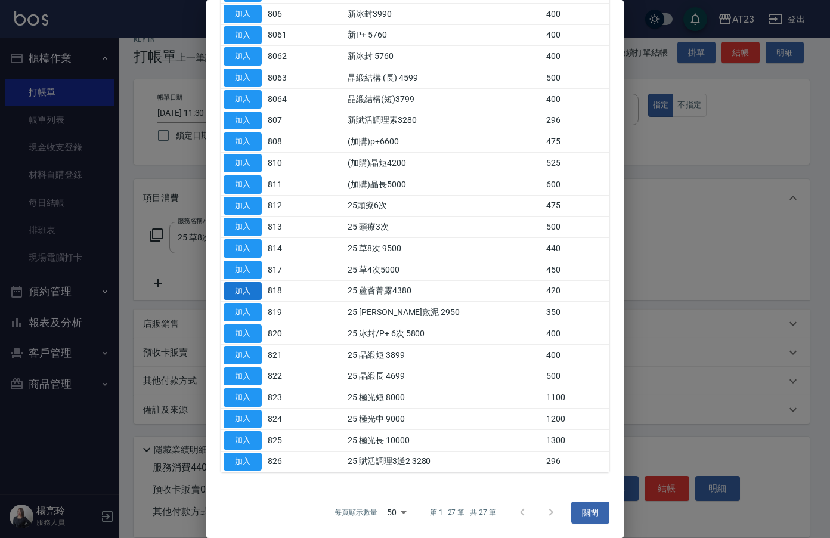
click at [257, 287] on button "加入" at bounding box center [243, 291] width 38 height 18
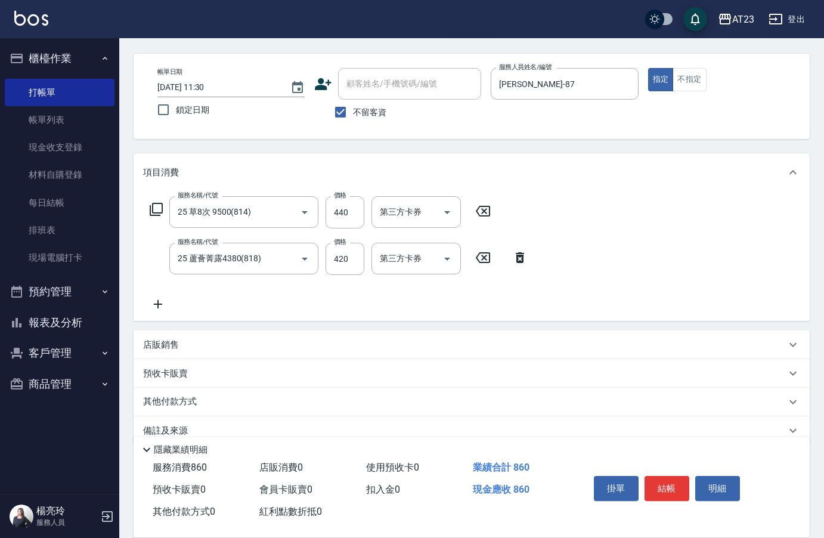
scroll to position [64, 0]
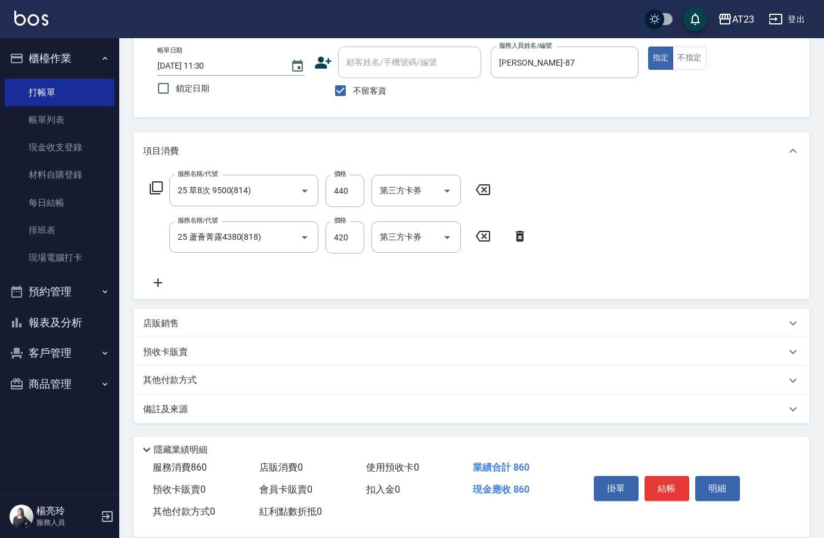
click at [175, 277] on div "服務名稱/代號 25 草8次 9500(814) 服務名稱/代號 價格 440 價格 第三方卡券 第三方卡券 服務名稱/代號 25 蘆薈菁露4380(818)…" at bounding box center [339, 232] width 392 height 115
click at [160, 278] on icon at bounding box center [158, 282] width 30 height 14
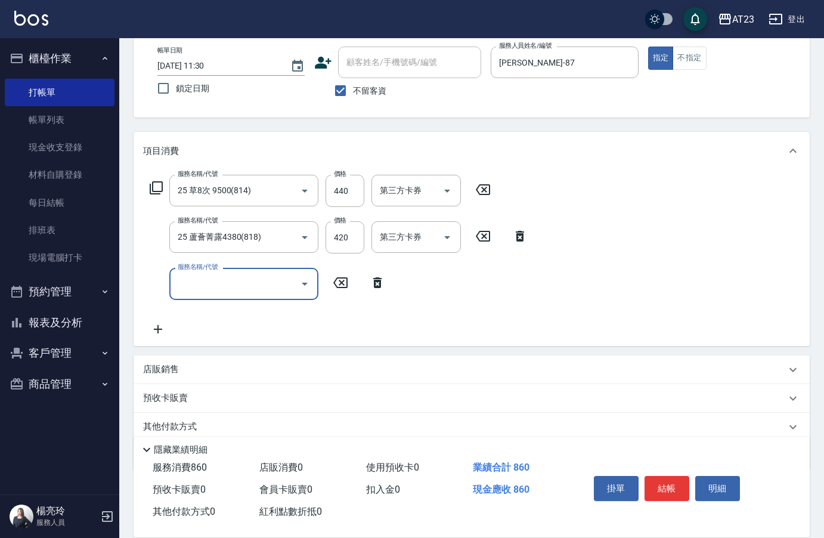
click at [203, 281] on input "服務名稱/代號" at bounding box center [235, 283] width 120 height 21
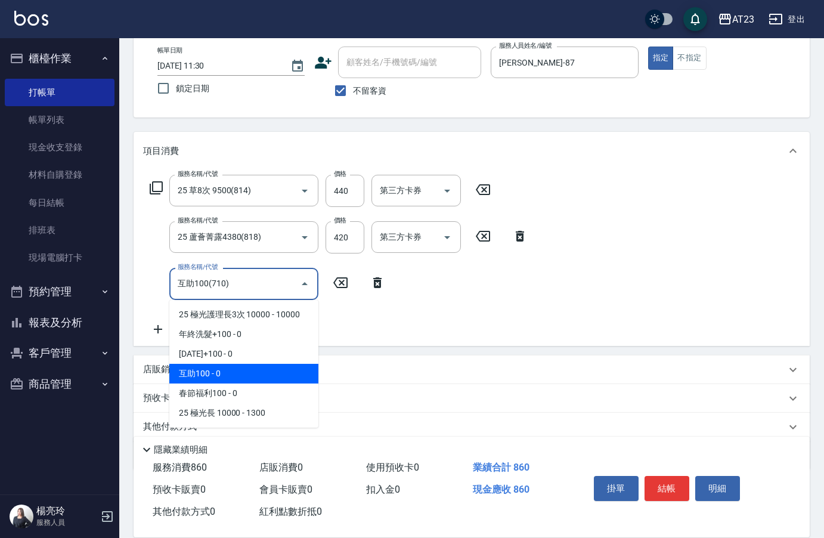
type input "互助100(710)"
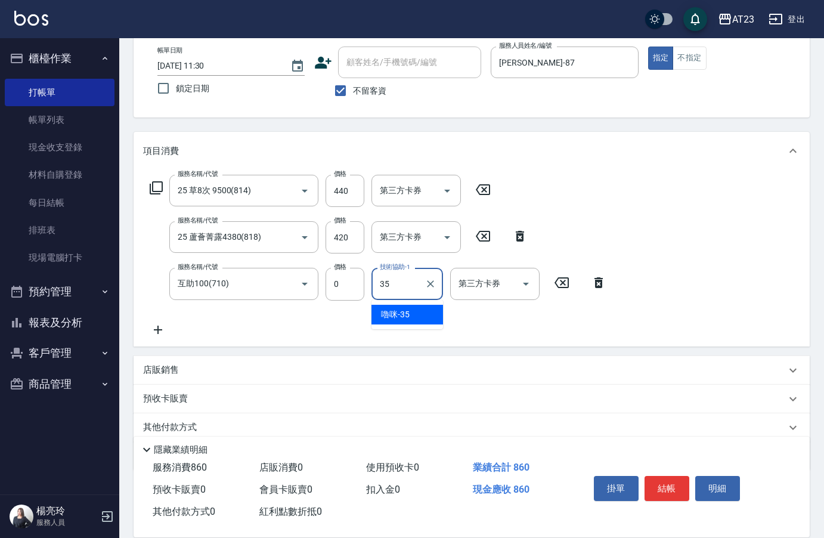
type input "嚕咪-35"
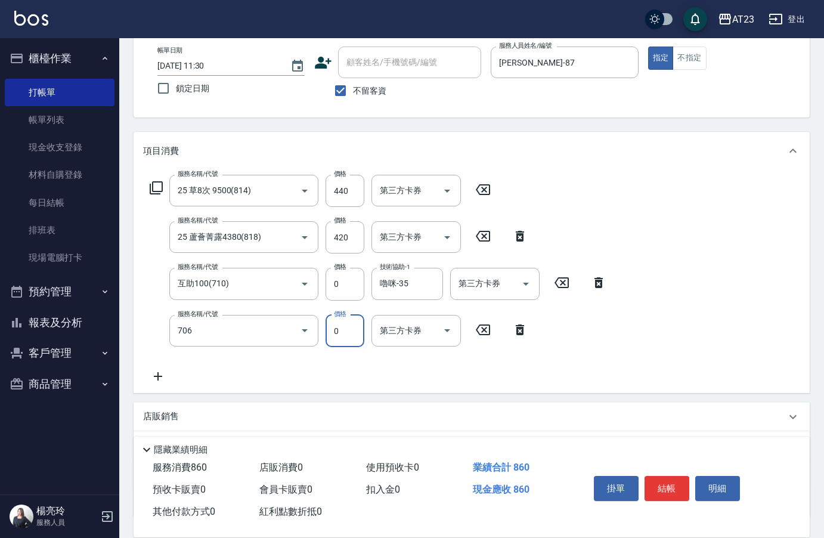
type input "互助60(706)"
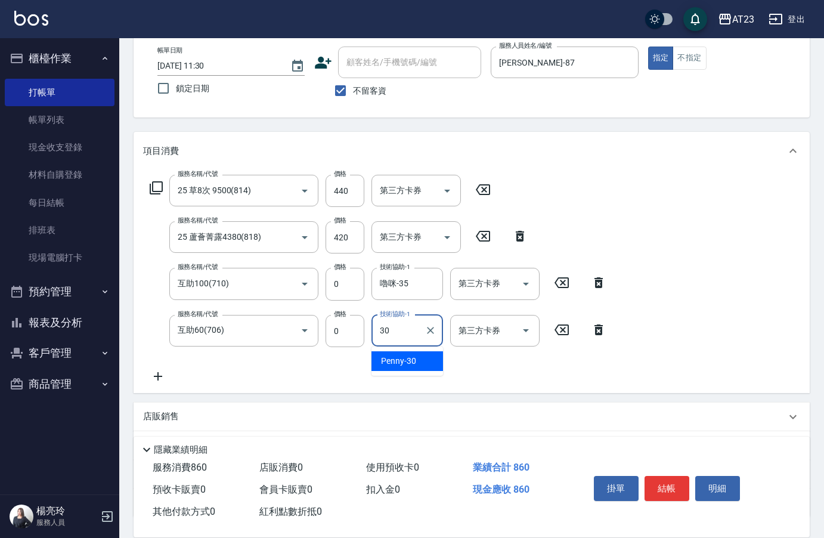
type input "Penny-30"
click at [680, 490] on button "結帳" at bounding box center [667, 488] width 45 height 25
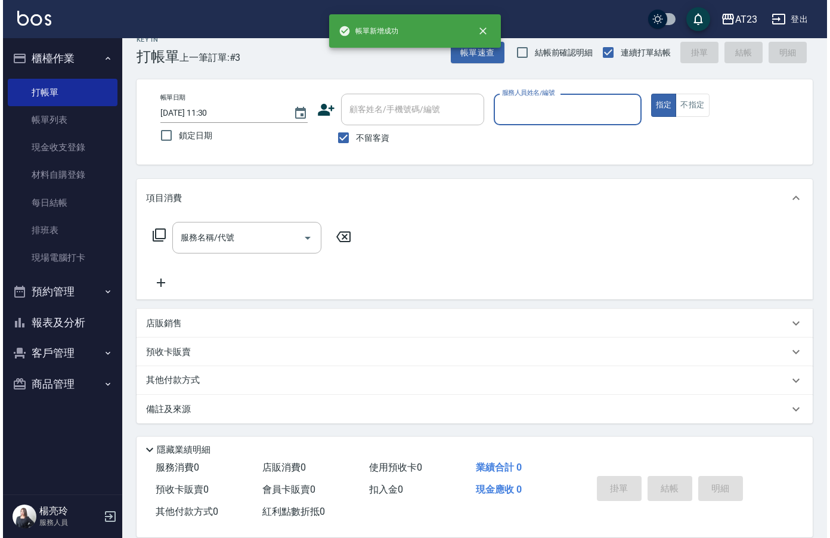
scroll to position [17, 0]
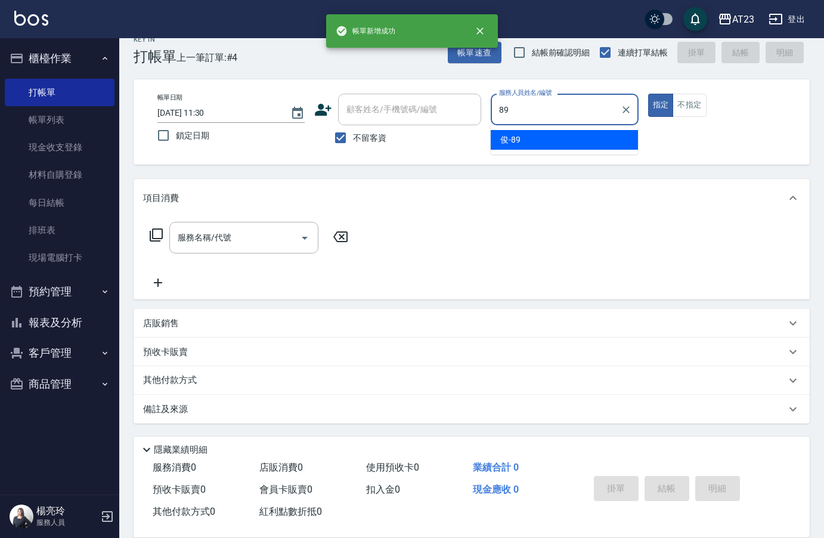
type input "俊-89"
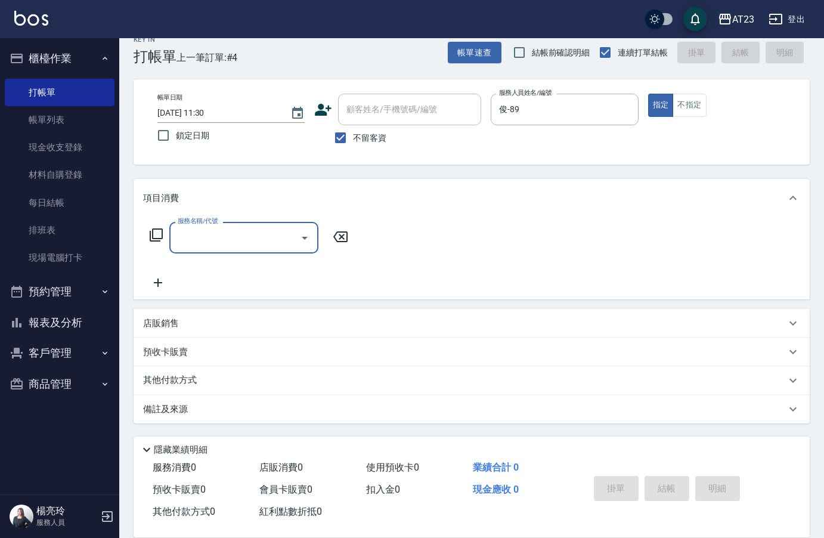
click at [149, 230] on div "服務名稱/代號 服務名稱/代號" at bounding box center [249, 238] width 212 height 32
click at [156, 234] on icon at bounding box center [156, 235] width 14 height 14
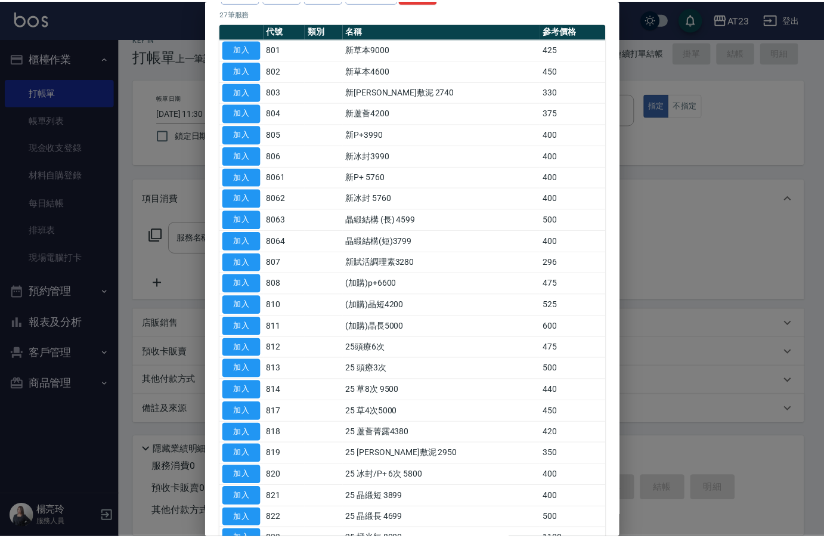
scroll to position [237, 0]
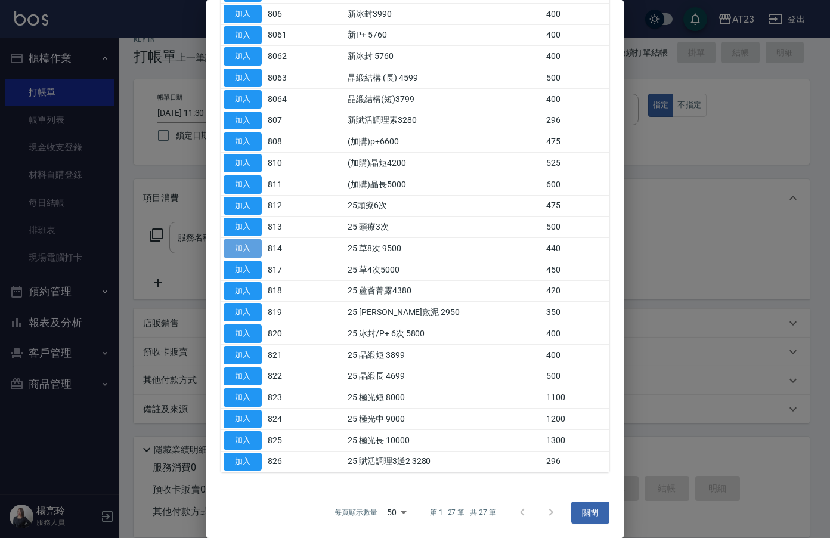
click at [226, 240] on button "加入" at bounding box center [243, 248] width 38 height 18
type input "25 草8次 9500(814)"
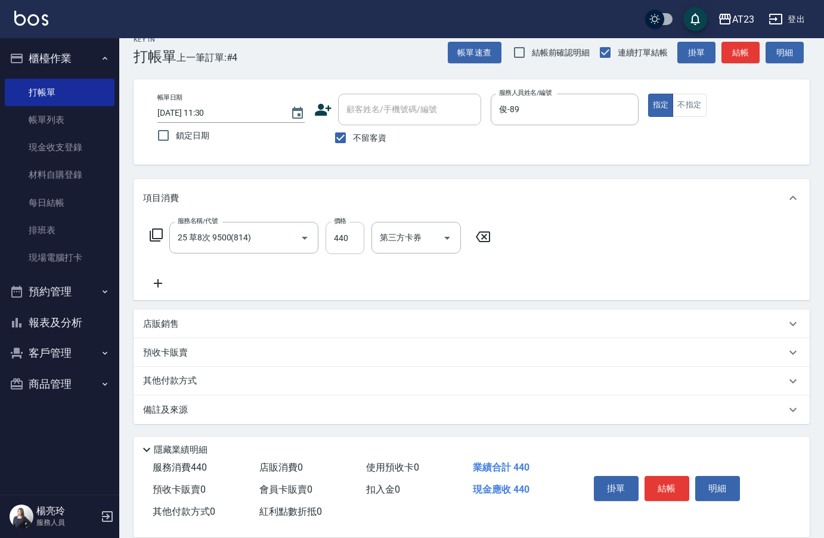
click at [360, 236] on input "440" at bounding box center [345, 238] width 39 height 32
type input "880"
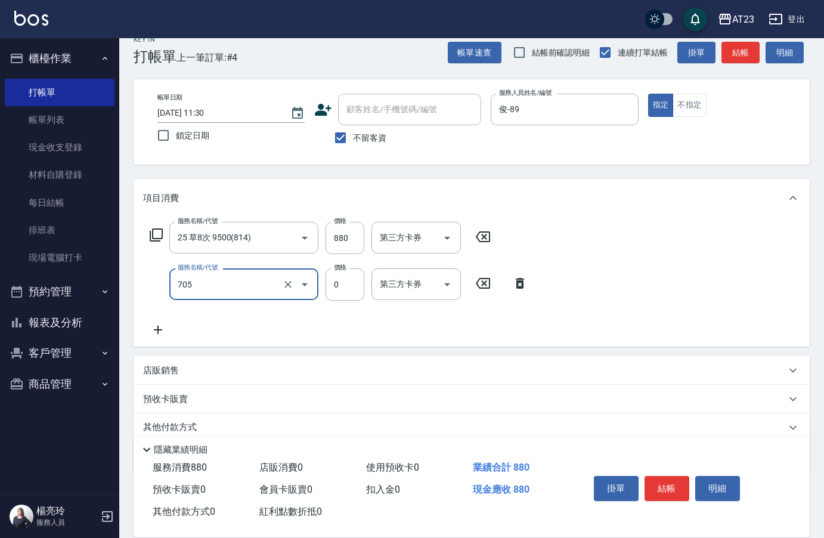
type input "互助50(705)"
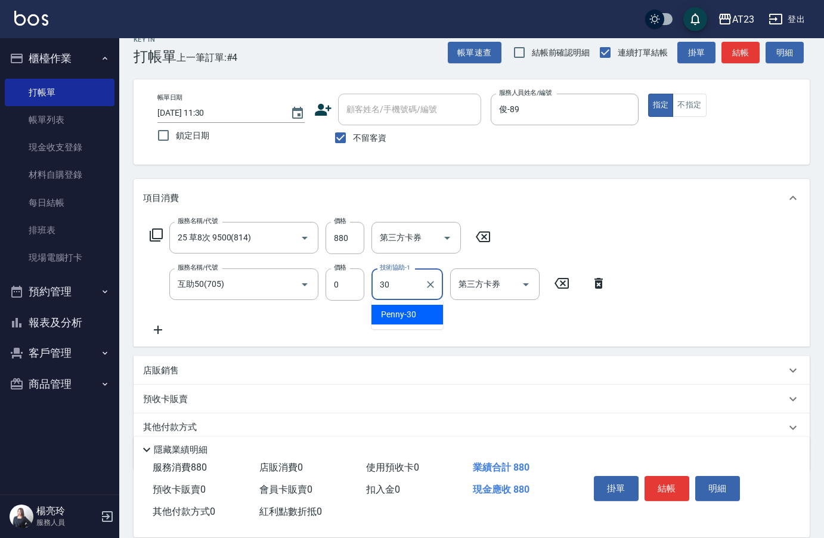
type input "Penny-30"
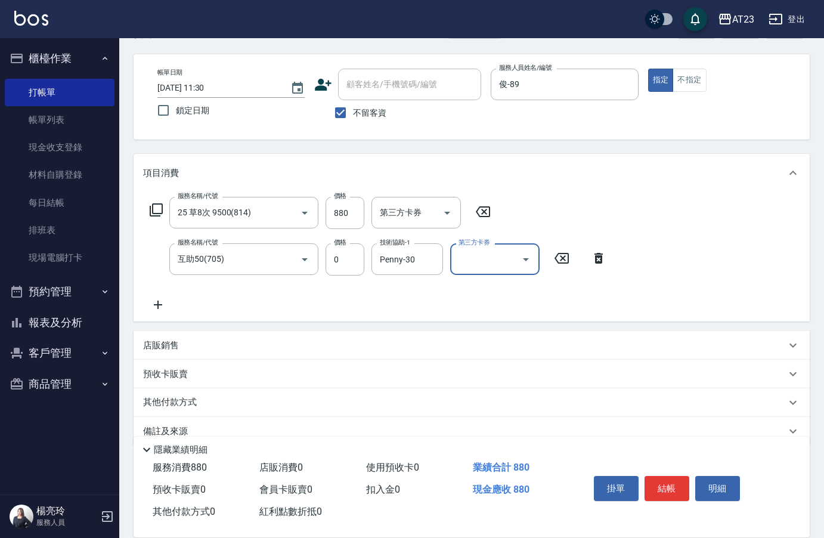
scroll to position [64, 0]
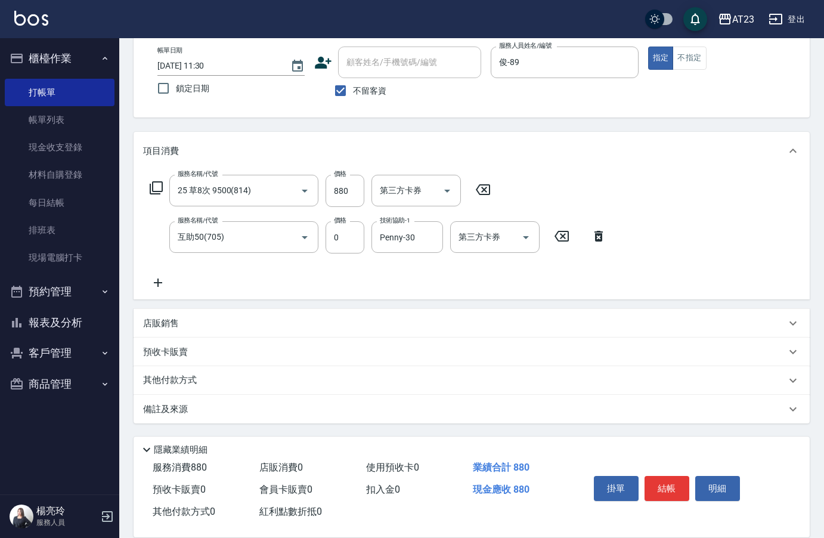
click at [170, 383] on p "其他付款方式" at bounding box center [173, 380] width 60 height 13
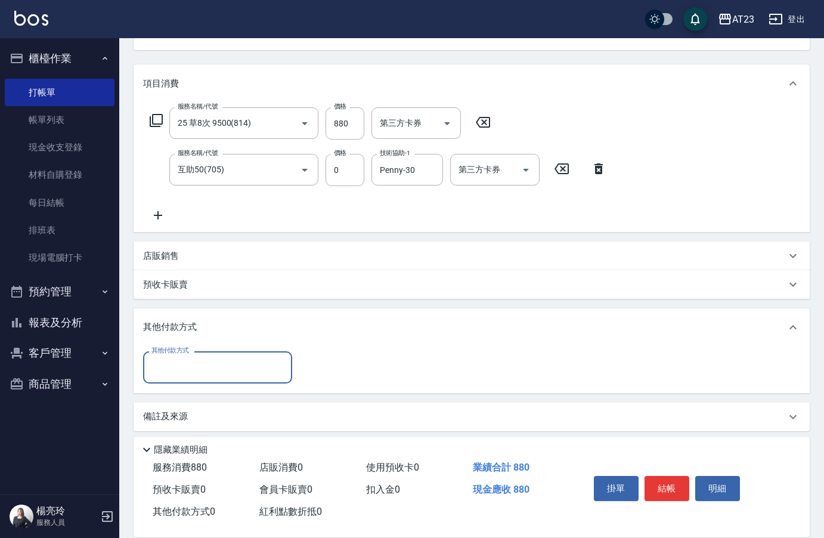
scroll to position [132, 0]
click at [197, 381] on div "其他付款方式" at bounding box center [217, 366] width 149 height 32
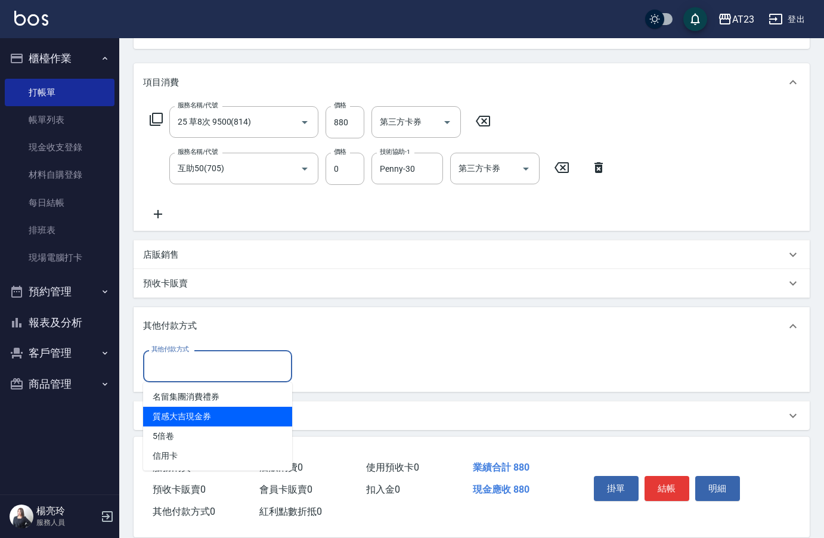
click at [281, 249] on div "店販銷售" at bounding box center [464, 255] width 643 height 13
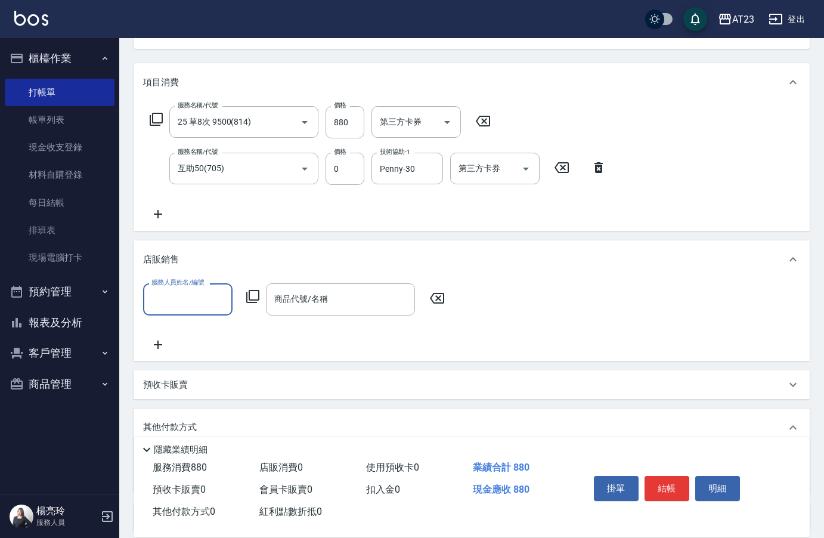
scroll to position [1, 0]
click at [679, 480] on button "結帳" at bounding box center [667, 488] width 45 height 25
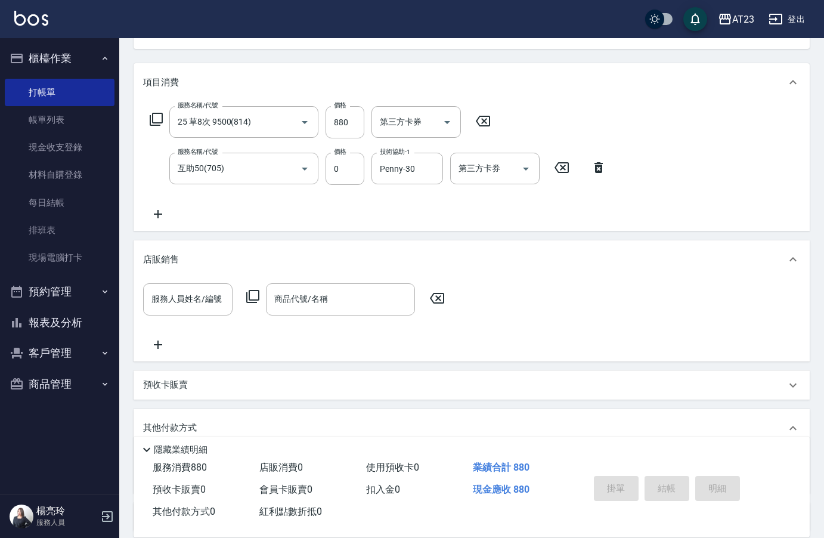
type input "[DATE] 11:31"
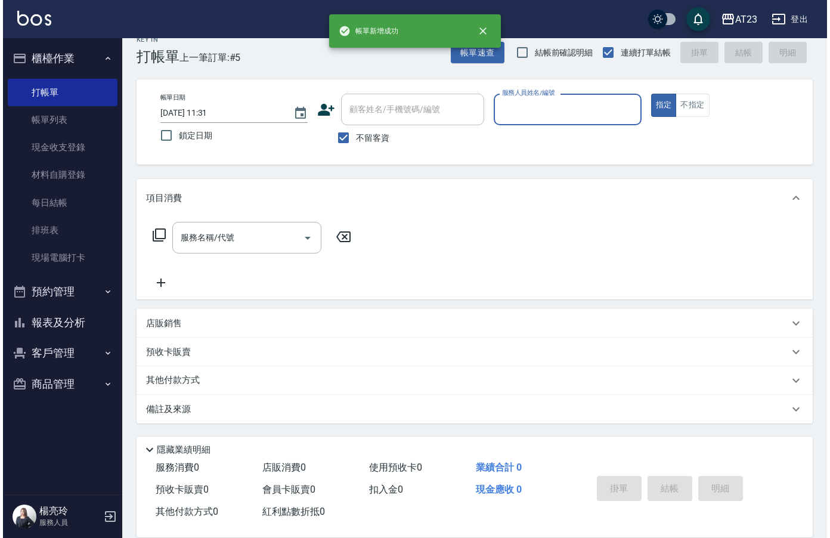
scroll to position [17, 0]
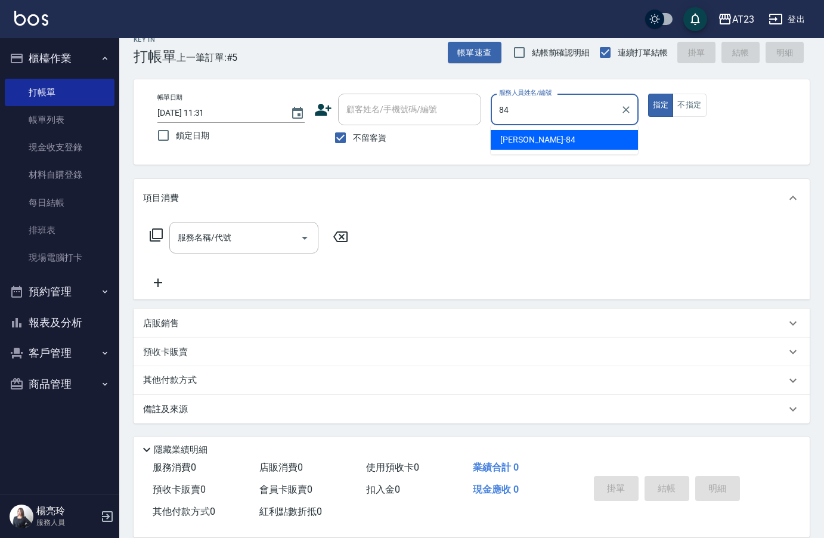
type input "[PERSON_NAME]-84"
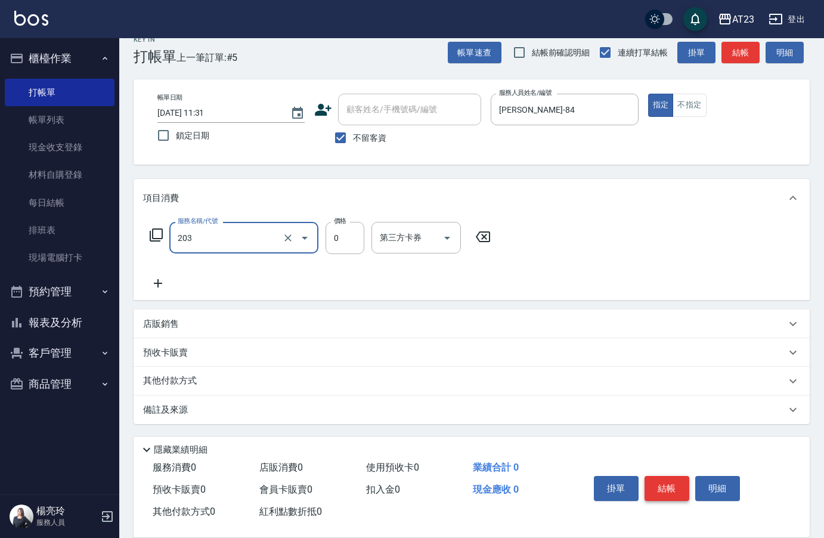
type input "使用洗髮卡(203)"
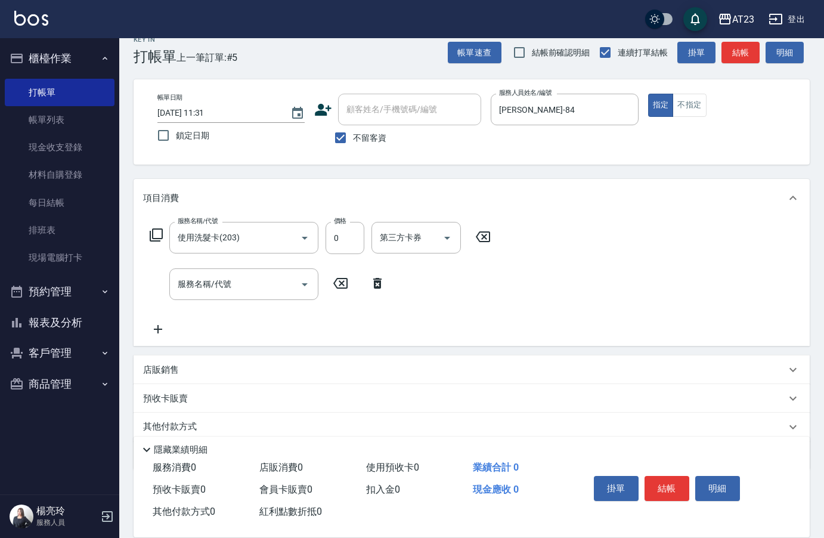
click at [155, 239] on icon at bounding box center [156, 234] width 13 height 13
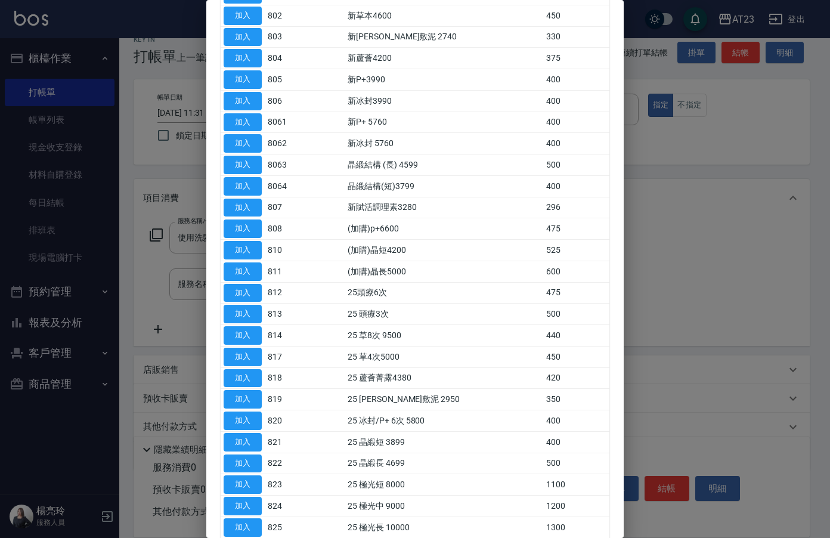
scroll to position [179, 0]
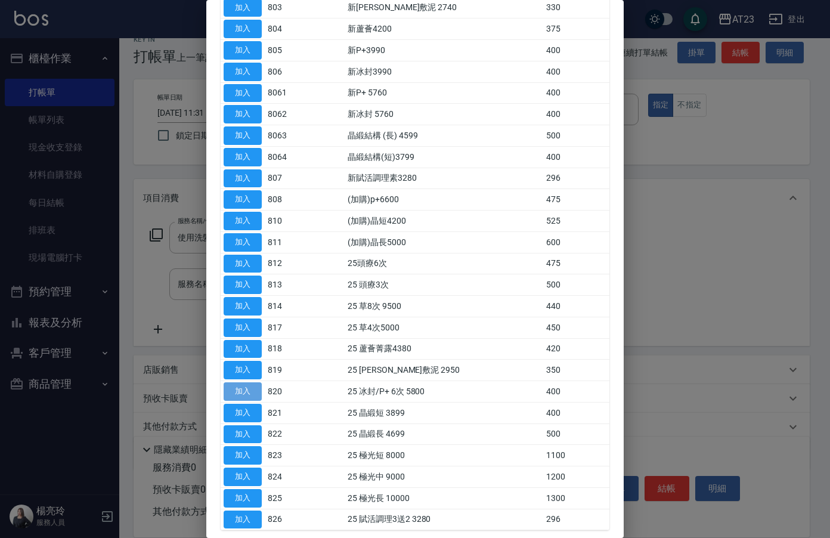
click at [255, 391] on button "加入" at bounding box center [243, 391] width 38 height 18
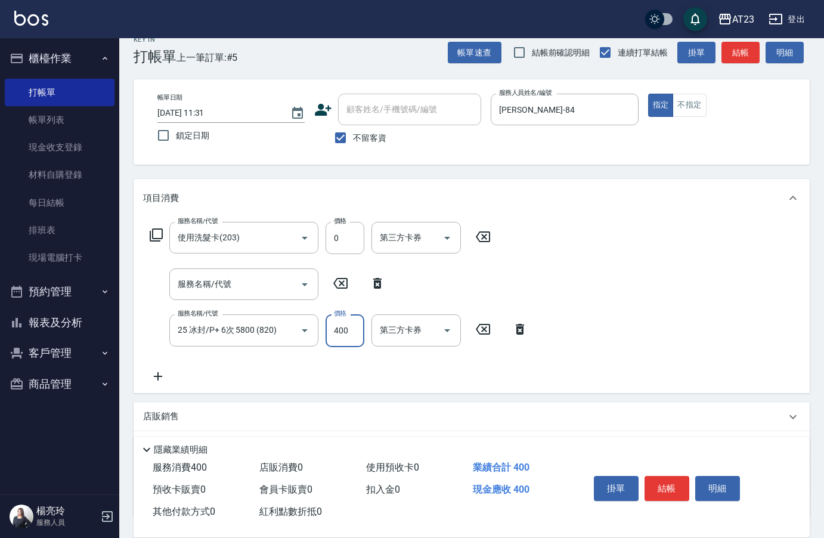
click at [339, 334] on input "400" at bounding box center [345, 330] width 39 height 32
type input "800"
click at [380, 279] on icon at bounding box center [377, 283] width 8 height 11
type input "25 冰封/P+ 6次 5800 (820)"
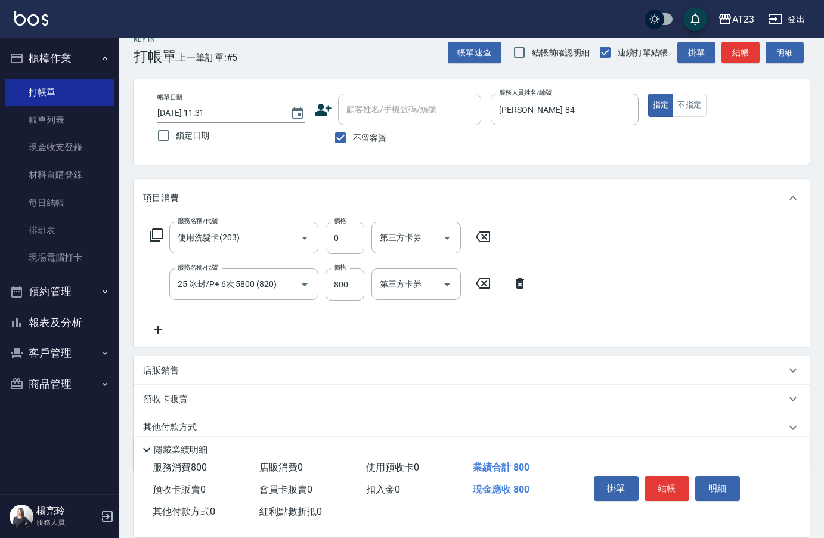
click at [161, 244] on div "服務名稱/代號 使用洗髮卡(203) 服務名稱/代號 價格 0 價格 第三方卡券 第三方卡券" at bounding box center [320, 238] width 355 height 32
click at [160, 233] on icon at bounding box center [156, 235] width 14 height 14
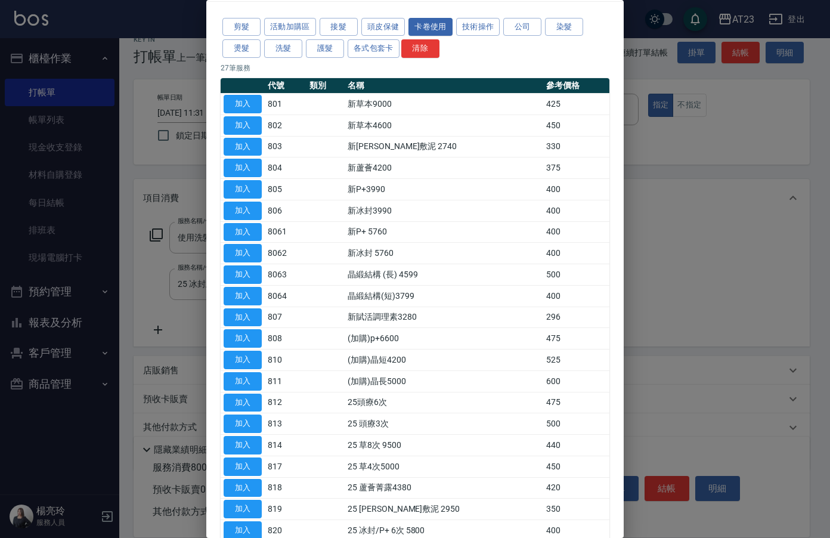
scroll to position [60, 0]
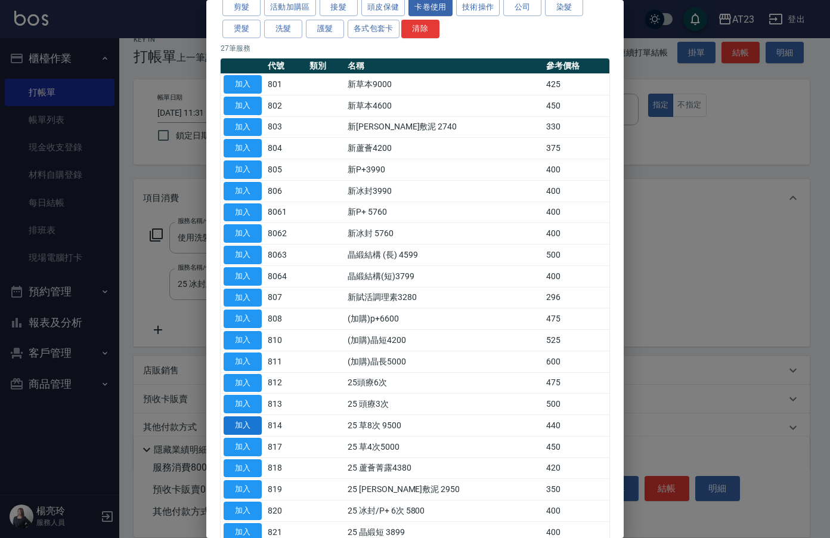
click at [250, 429] on button "加入" at bounding box center [243, 425] width 38 height 18
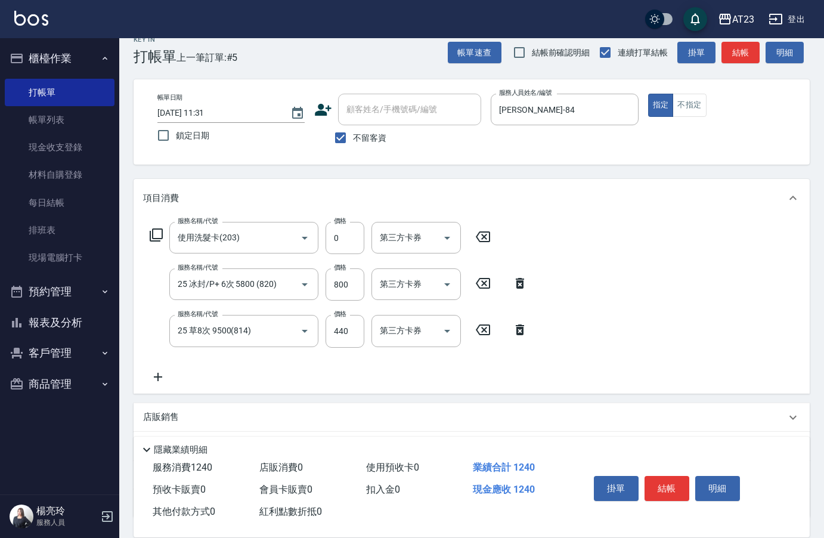
click at [145, 231] on div "服務名稱/代號 使用洗髮卡(203) 服務名稱/代號 價格 0 價格 第三方卡券 第三方卡券" at bounding box center [320, 238] width 355 height 32
drag, startPoint x: 147, startPoint y: 232, endPoint x: 158, endPoint y: 233, distance: 10.8
click at [149, 232] on div "服務名稱/代號 使用洗髮卡(203) 服務名稱/代號 價格 0 價格 第三方卡券 第三方卡券" at bounding box center [320, 238] width 355 height 32
click at [158, 233] on icon at bounding box center [156, 235] width 14 height 14
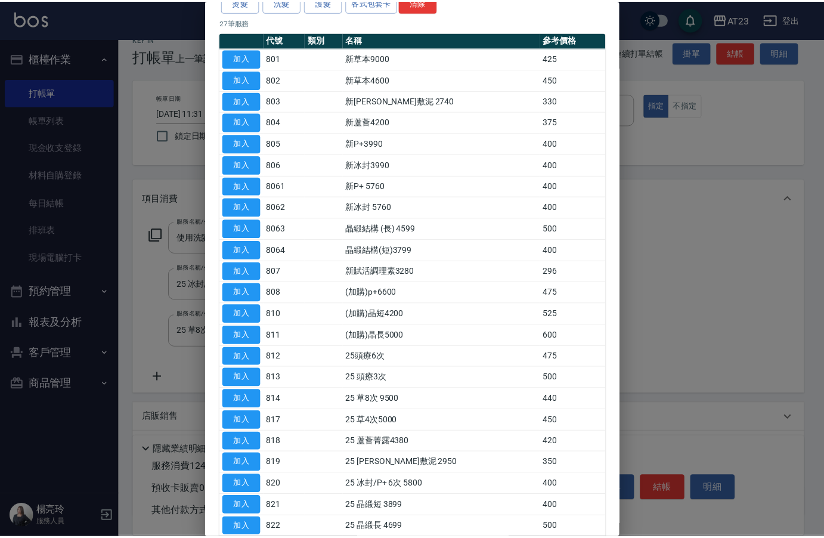
scroll to position [237, 0]
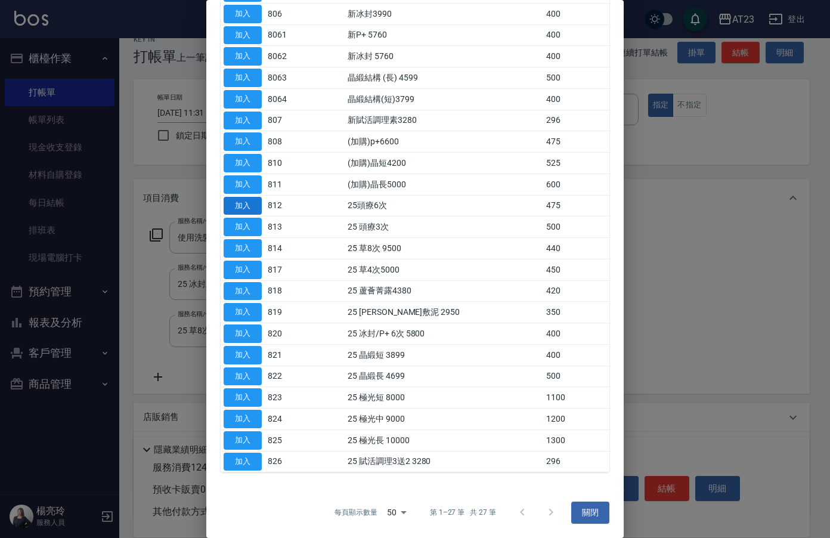
click at [236, 206] on button "加入" at bounding box center [243, 206] width 38 height 18
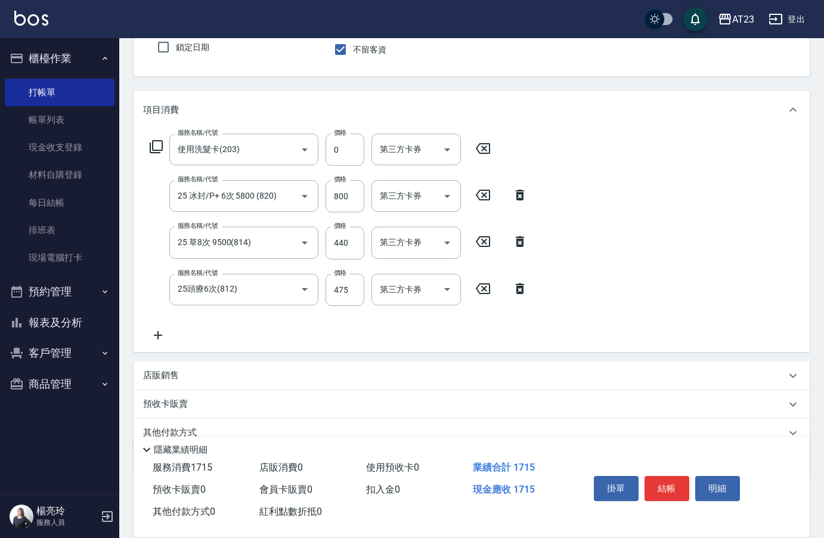
scroll to position [136, 0]
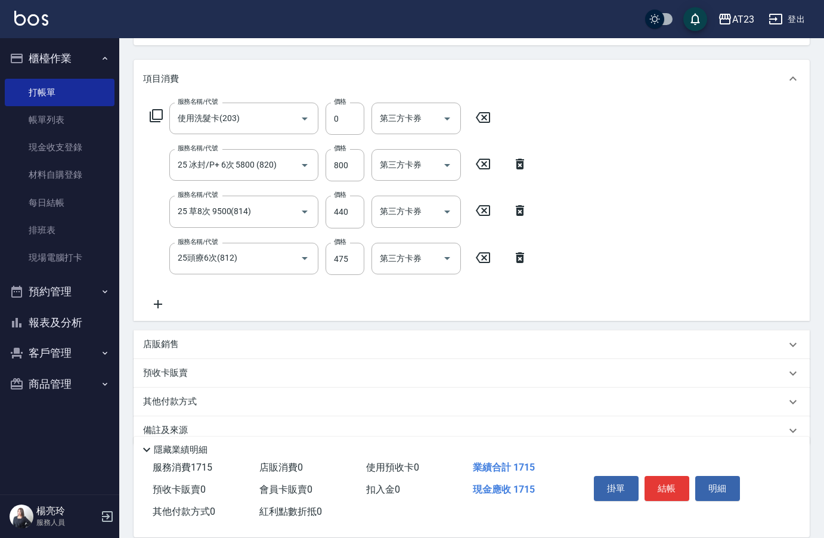
click at [154, 306] on icon at bounding box center [158, 304] width 30 height 14
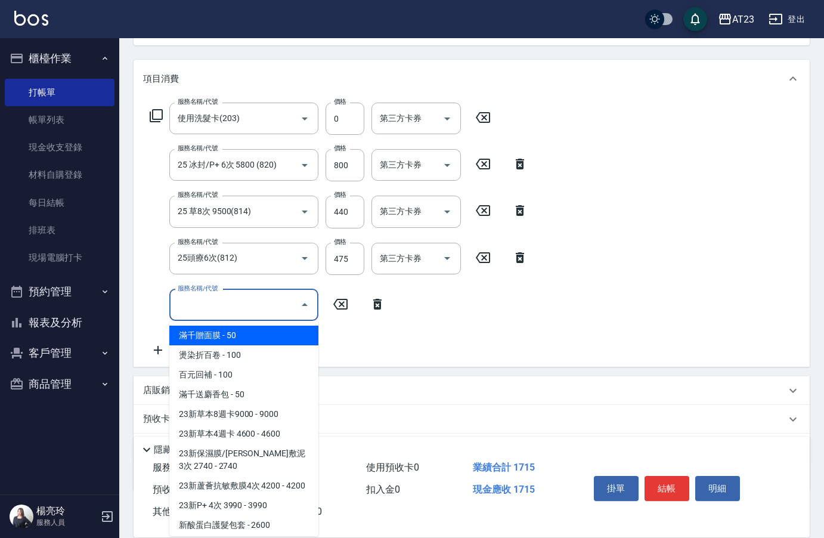
click at [209, 296] on input "服務名稱/代號" at bounding box center [235, 305] width 120 height 21
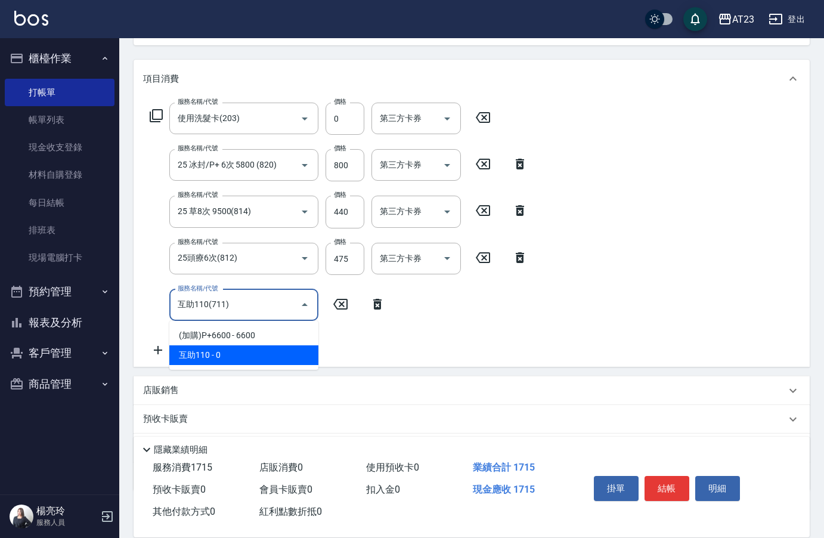
type input "互助110(711)"
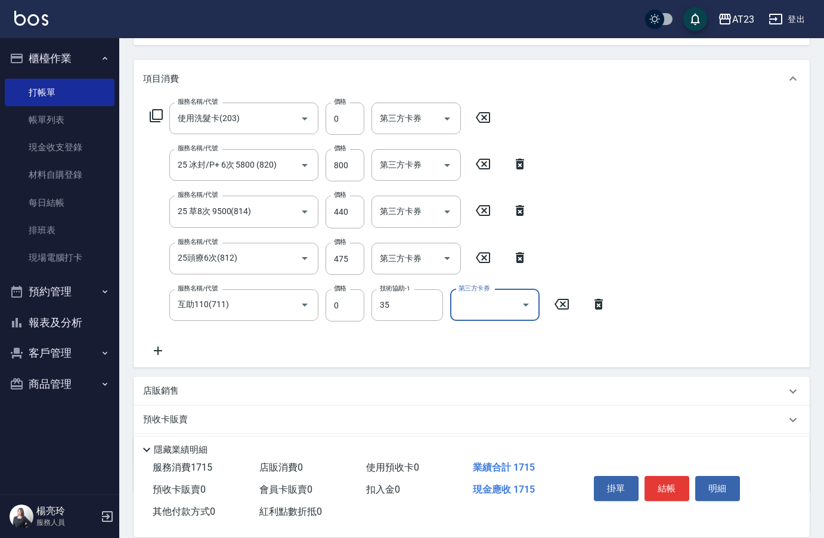
type input "嚕咪-35"
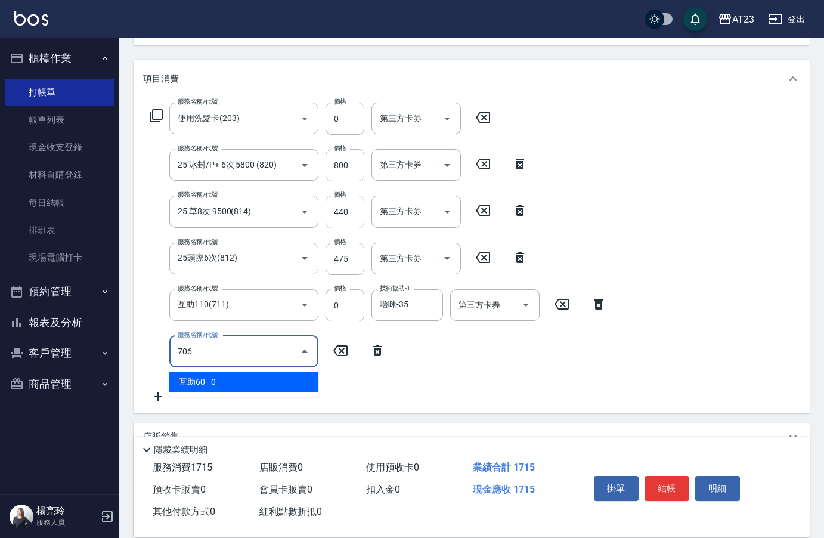
type input "互助60(706)"
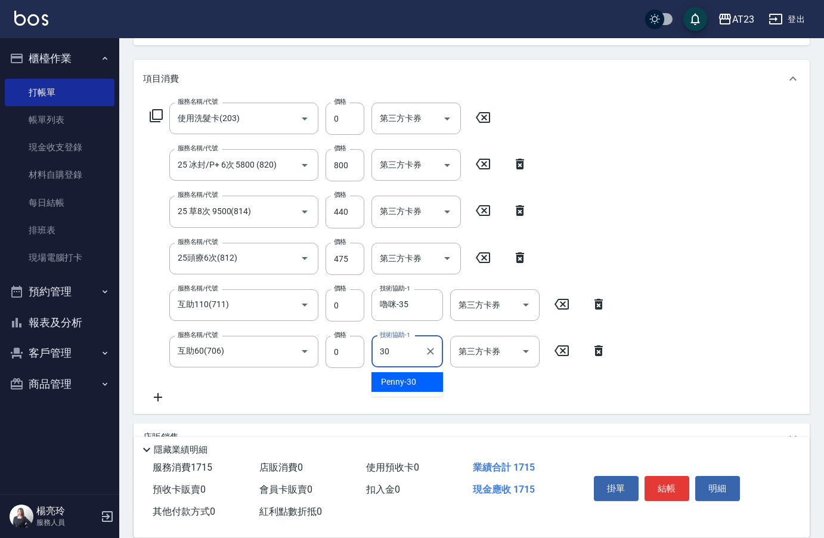
type input "Penny-30"
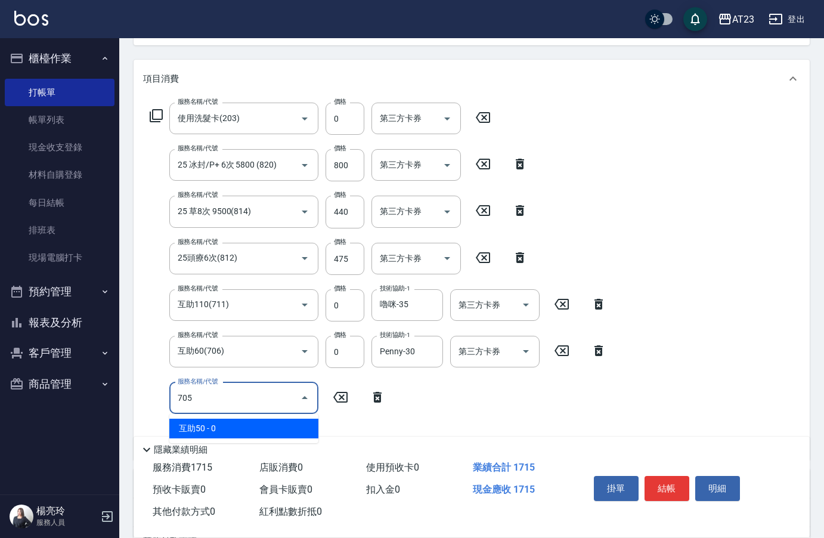
type input "互助50(705)"
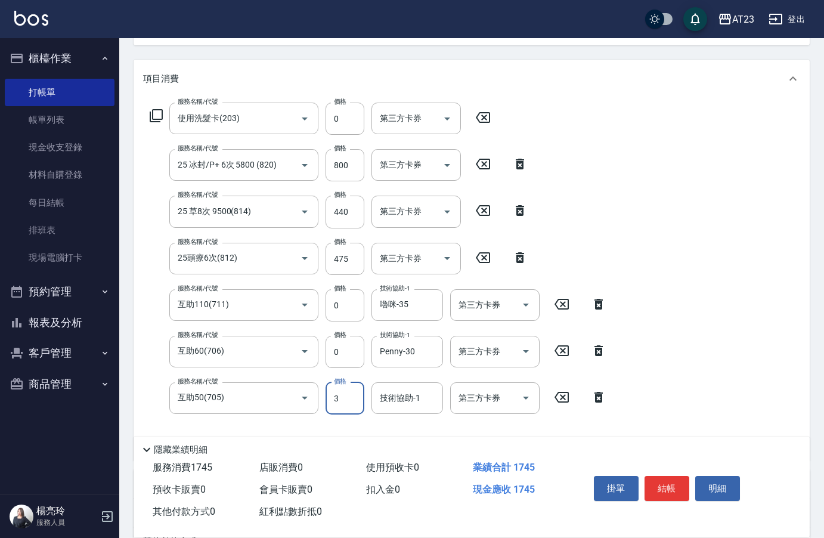
type input "0"
type input "Penny-30"
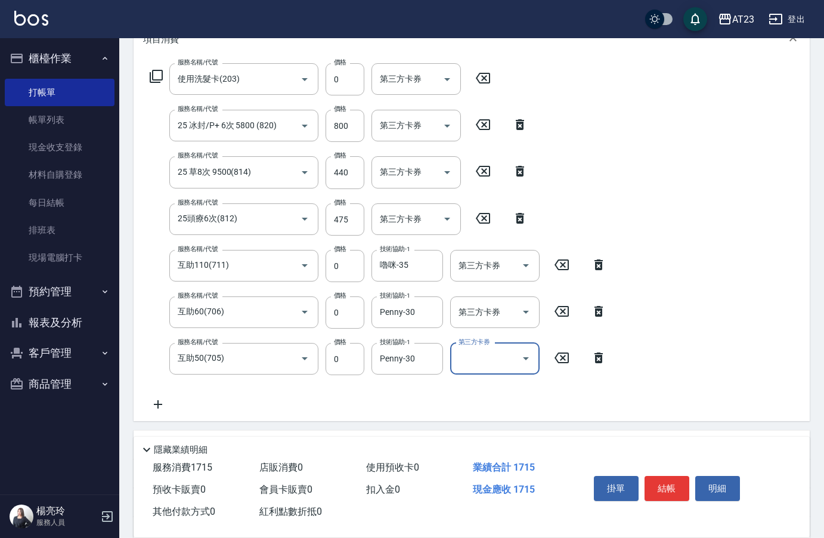
scroll to position [196, 0]
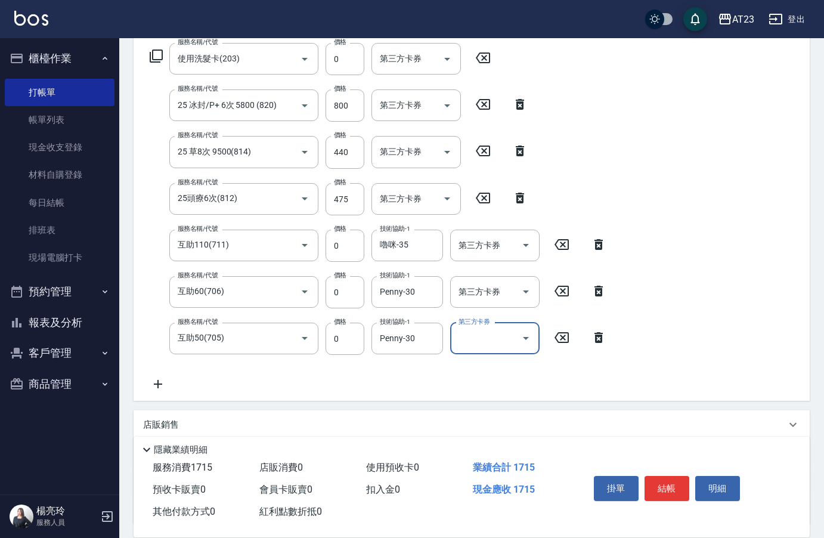
click at [154, 383] on icon at bounding box center [158, 384] width 30 height 14
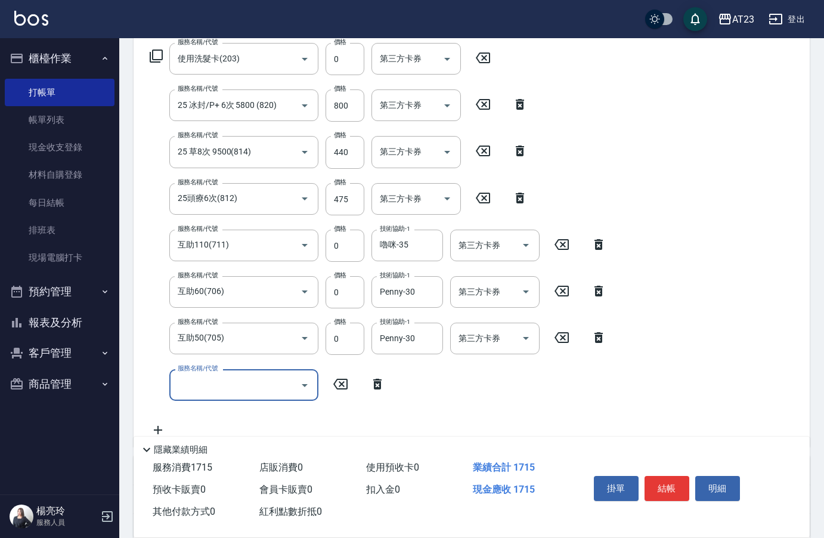
click at [202, 388] on div "服務名稱/代號 服務名稱/代號" at bounding box center [243, 385] width 149 height 32
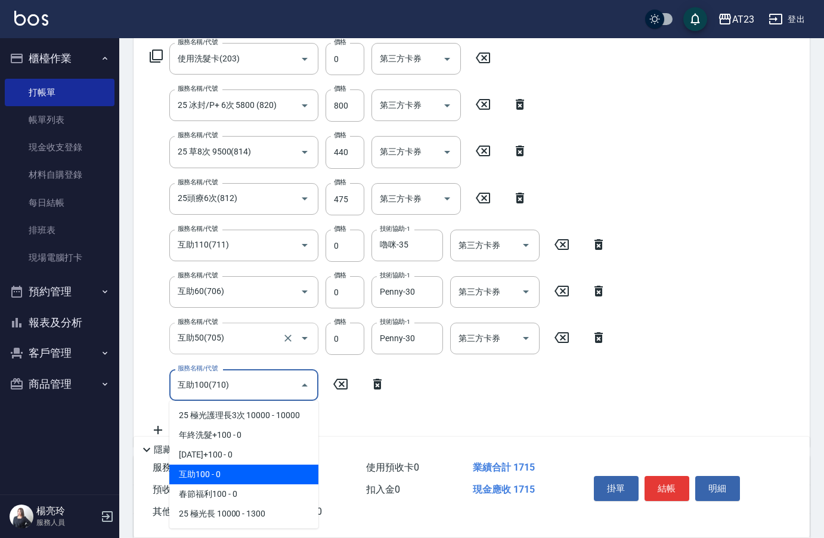
type input "互助100(710)"
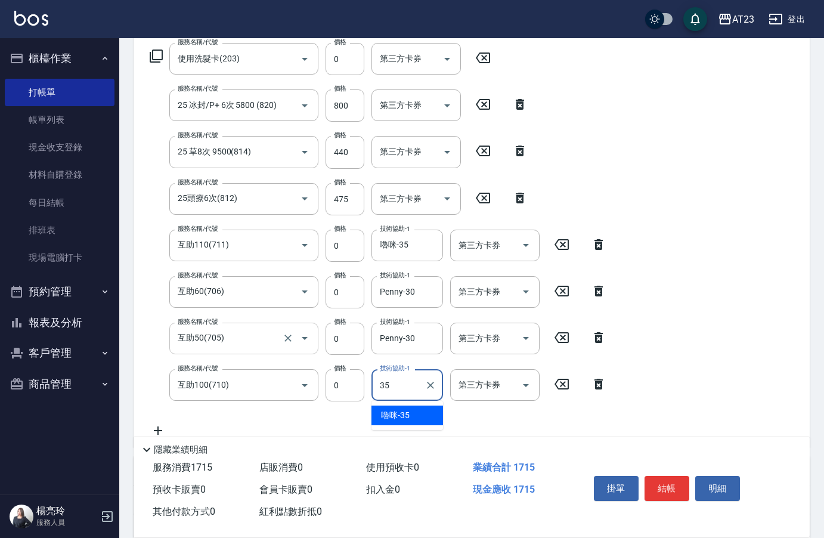
type input "嚕咪-35"
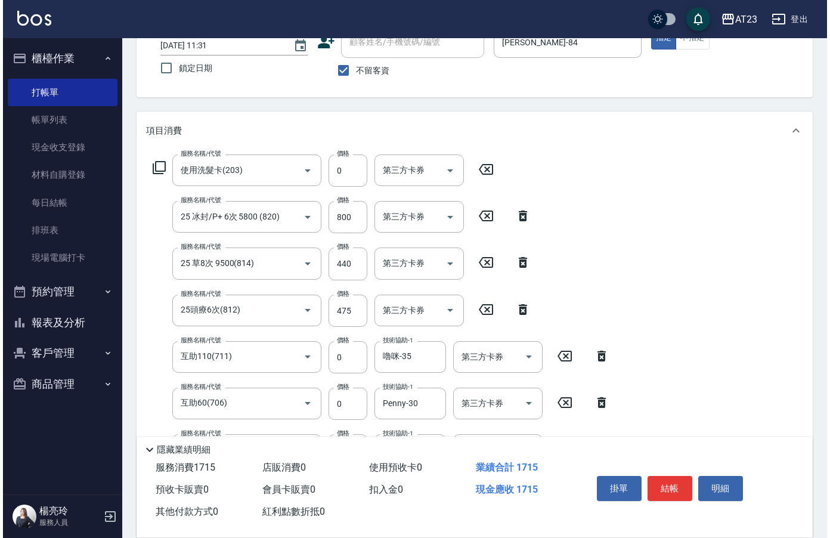
scroll to position [0, 0]
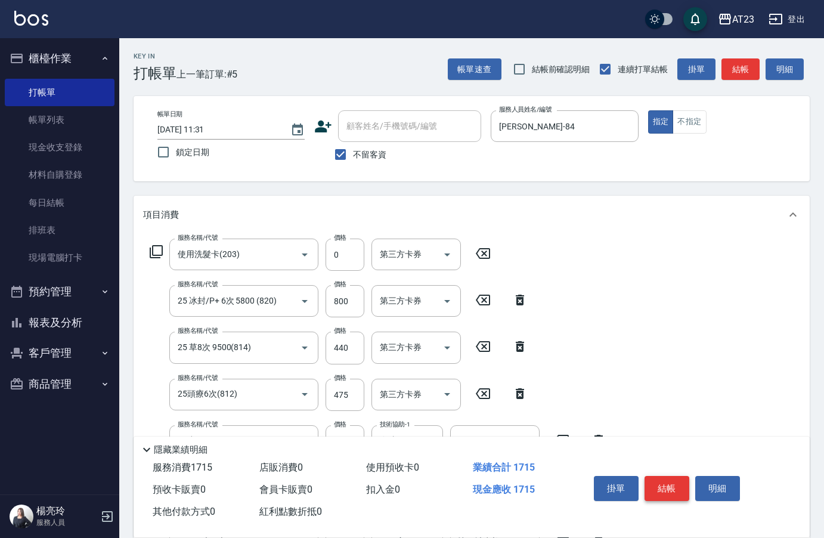
click at [677, 486] on button "結帳" at bounding box center [667, 488] width 45 height 25
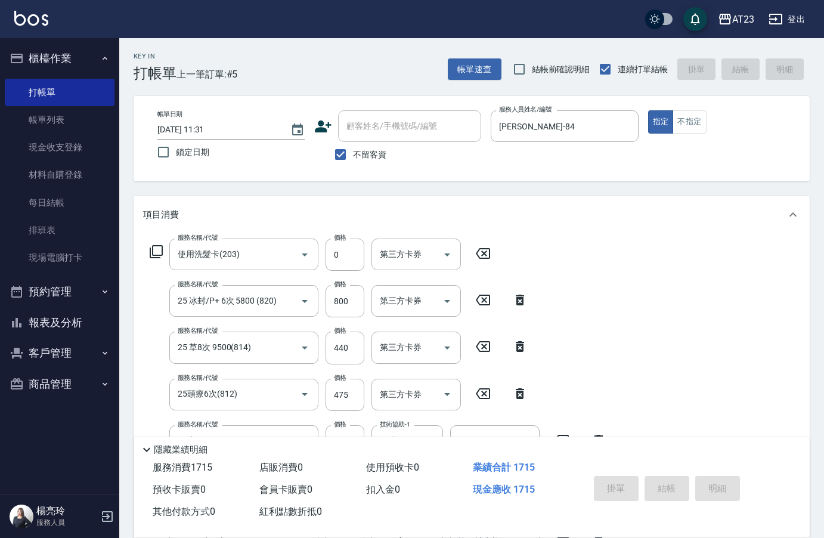
type input "[DATE] 11:32"
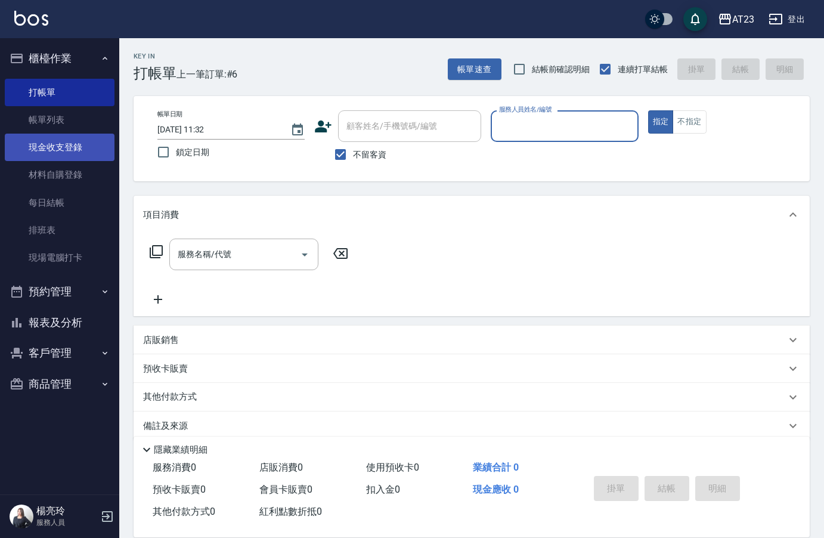
click at [58, 150] on link "現金收支登錄" at bounding box center [60, 147] width 110 height 27
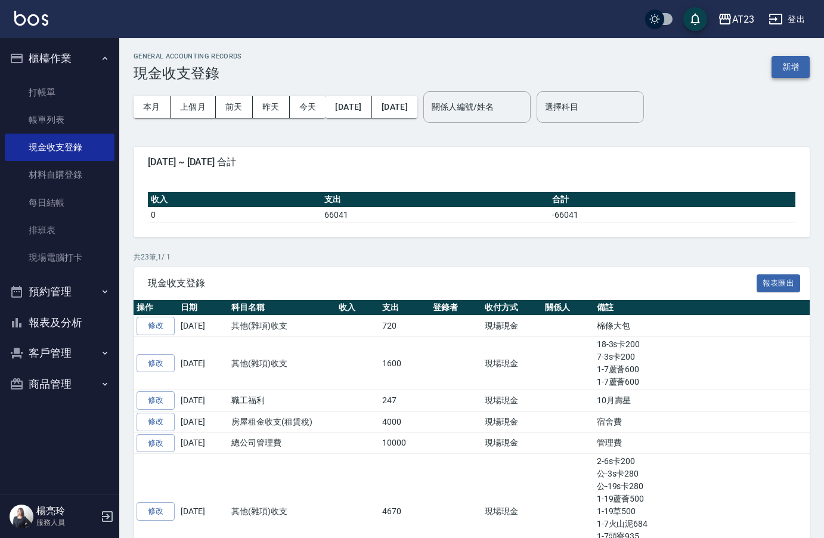
click at [799, 67] on button "新增" at bounding box center [791, 67] width 38 height 22
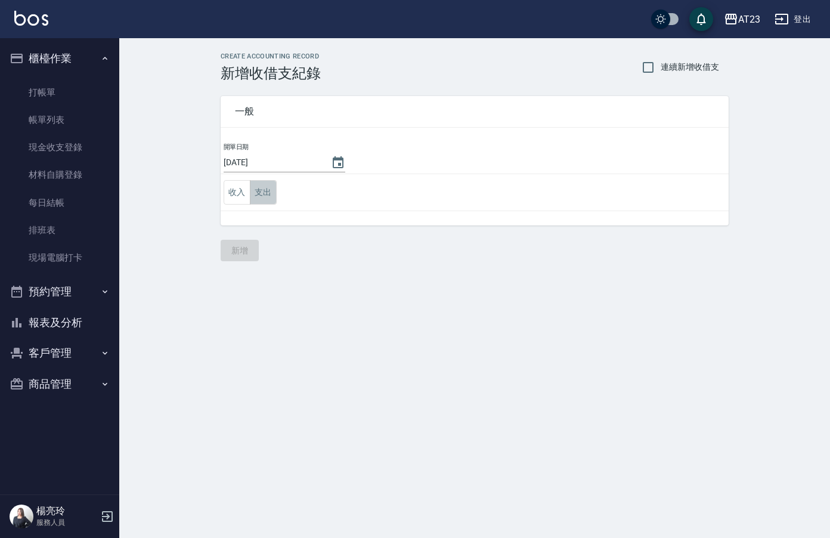
click at [261, 192] on button "支出" at bounding box center [263, 192] width 27 height 24
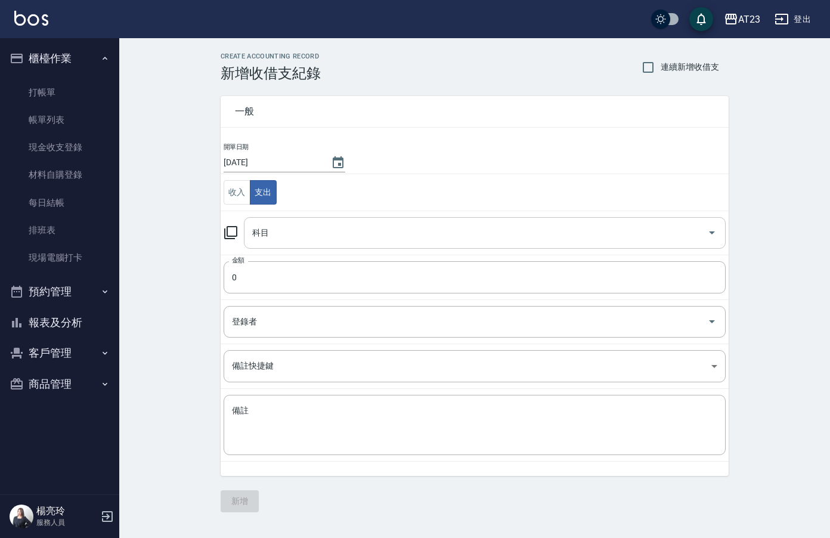
click at [406, 221] on div "科目" at bounding box center [485, 233] width 482 height 32
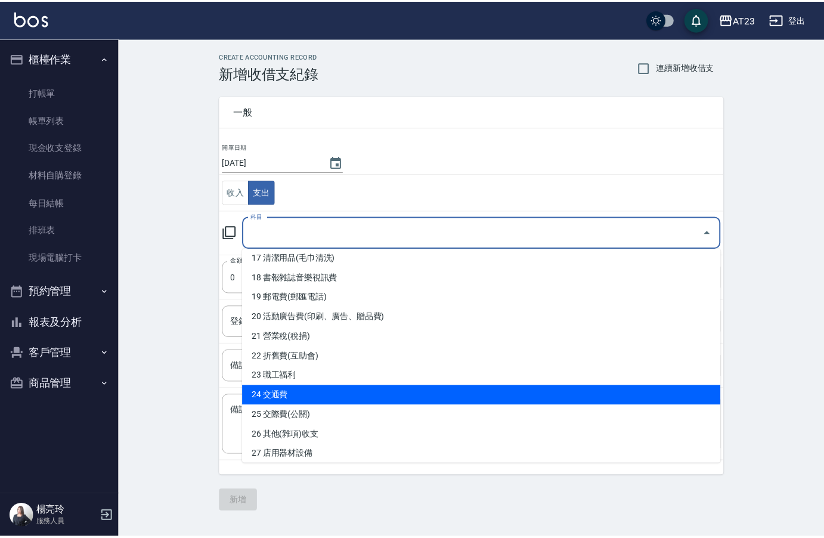
scroll to position [477, 0]
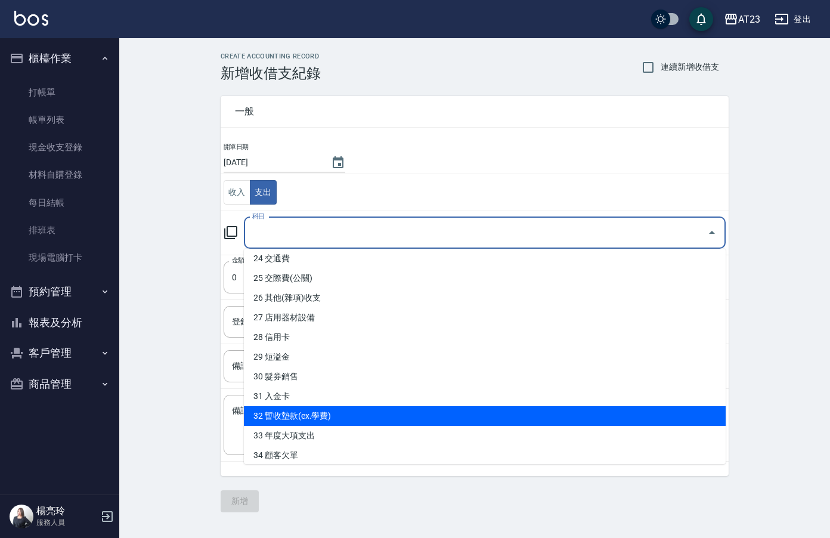
click at [428, 415] on li "32 暫收墊款(ex.學費)" at bounding box center [485, 416] width 482 height 20
type input "32 暫收墊款(ex.學費)"
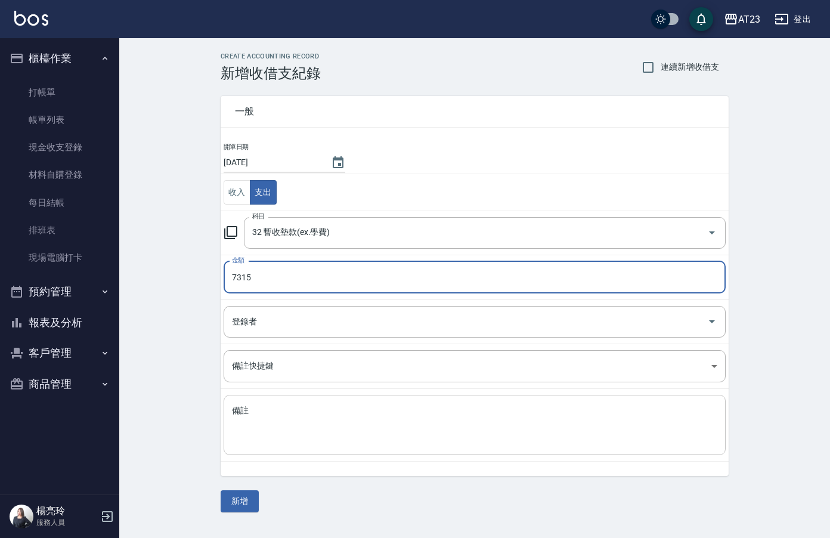
type input "7315"
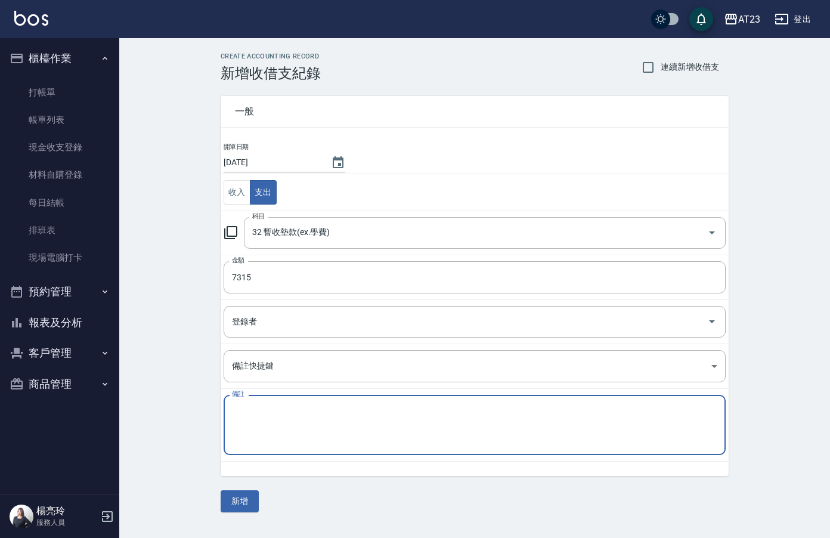
click at [358, 424] on textarea "備註" at bounding box center [474, 425] width 485 height 41
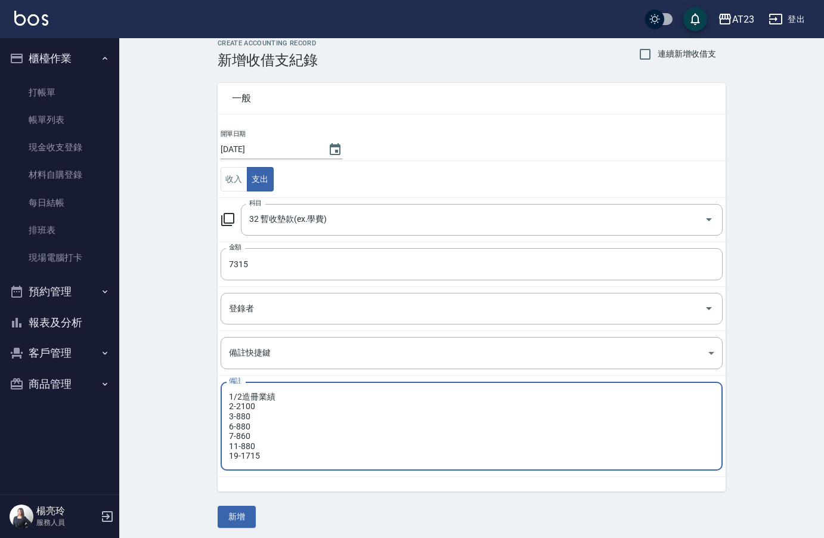
scroll to position [17, 0]
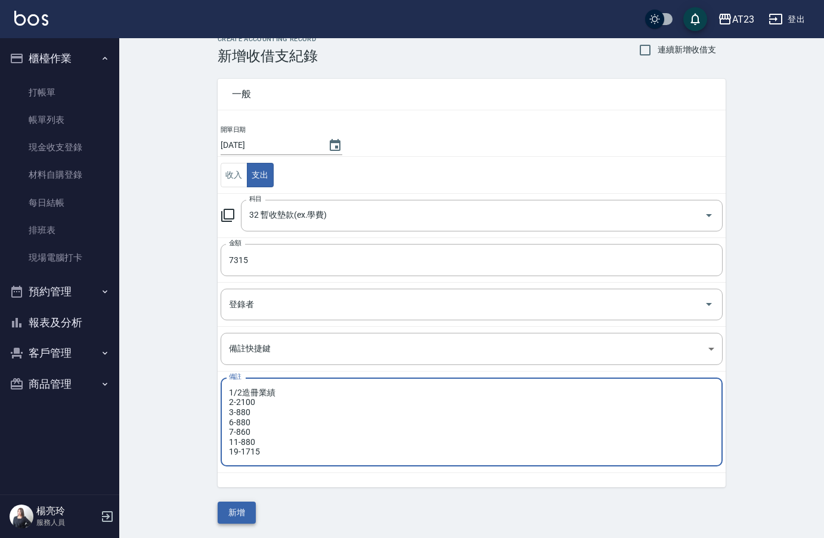
type textarea "1/2造冊業績 2-2100 3-880 6-880 7-860 11-880 19-1715"
click at [231, 512] on button "新增" at bounding box center [237, 512] width 38 height 22
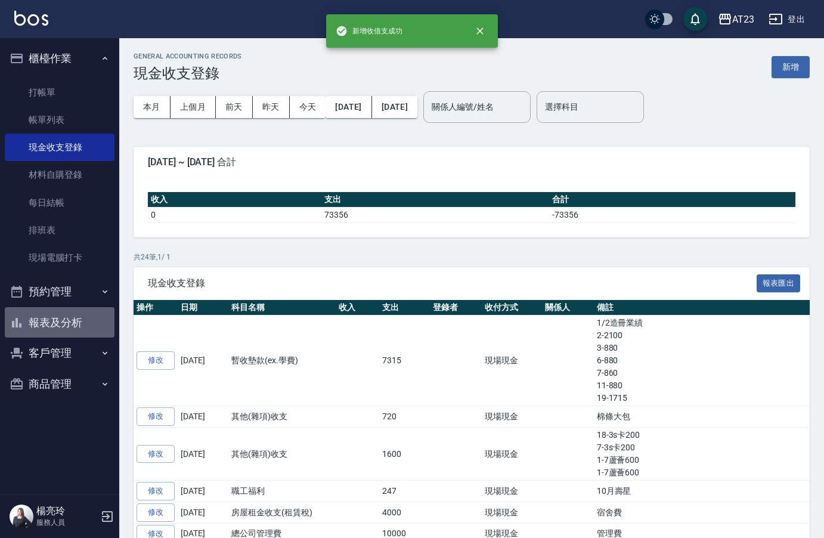
click at [73, 330] on button "報表及分析" at bounding box center [60, 322] width 110 height 31
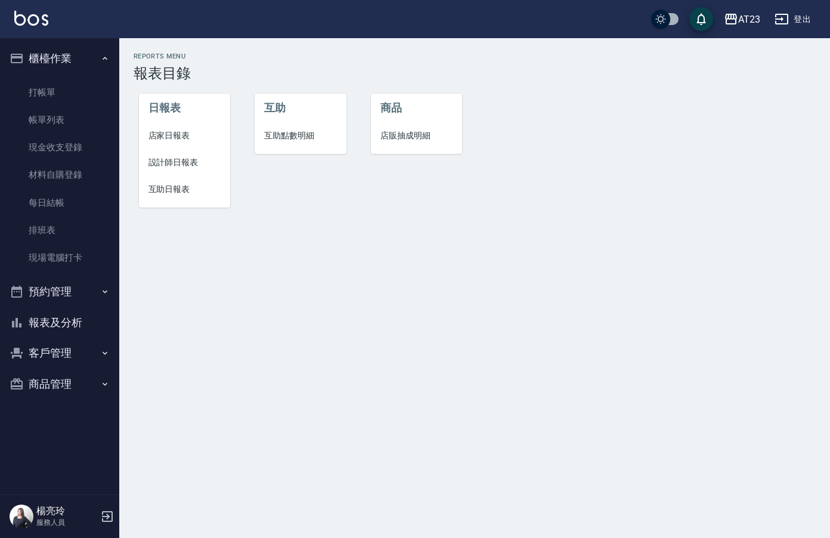
click at [173, 129] on li "店家日報表" at bounding box center [185, 135] width 92 height 27
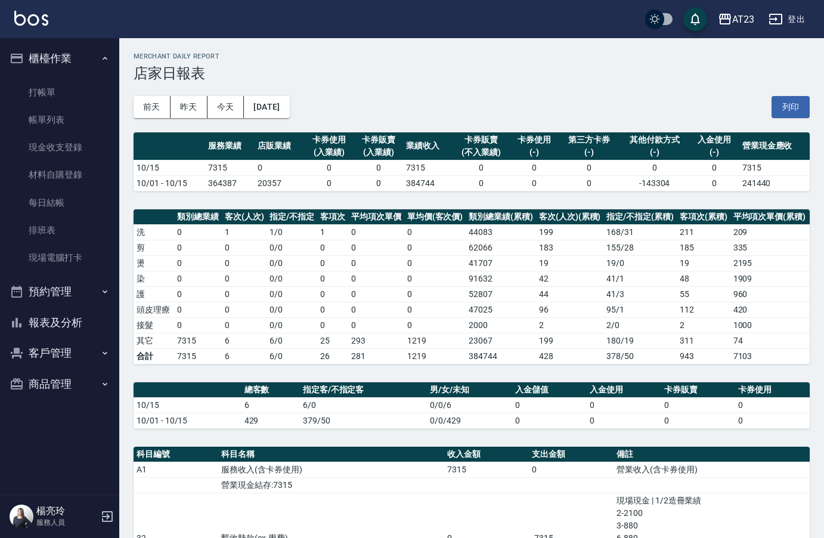
click at [42, 320] on button "報表及分析" at bounding box center [60, 322] width 110 height 31
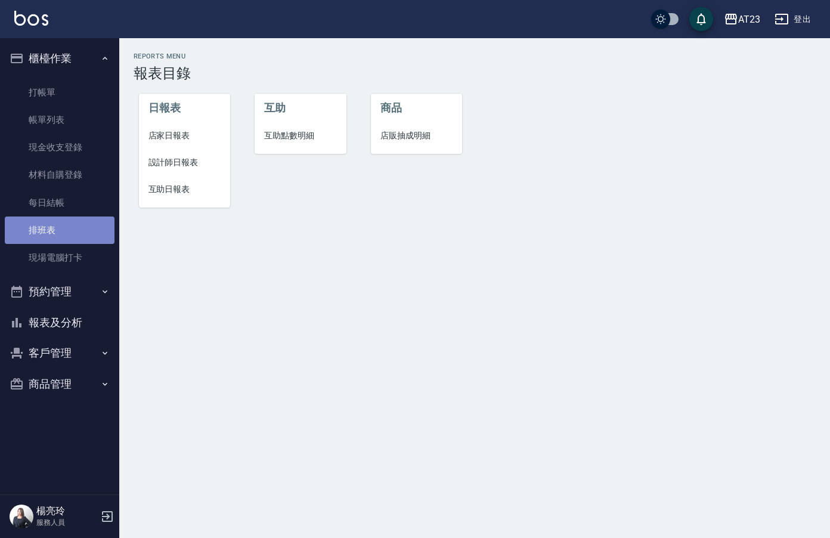
click at [55, 224] on link "排班表" at bounding box center [60, 229] width 110 height 27
